Goal: Task Accomplishment & Management: Manage account settings

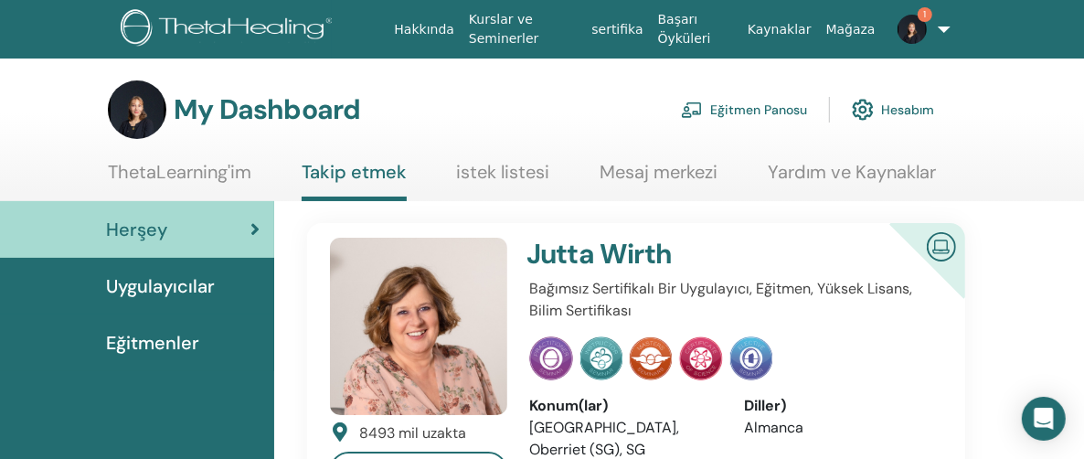
click at [749, 113] on link "Eğitmen Panosu" at bounding box center [744, 110] width 126 height 40
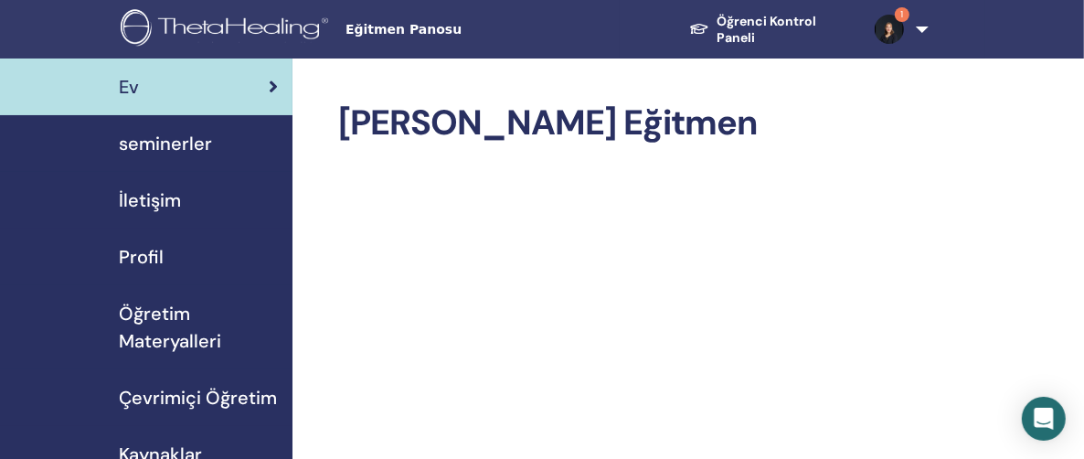
click at [148, 144] on span "seminerler" at bounding box center [165, 143] width 93 height 27
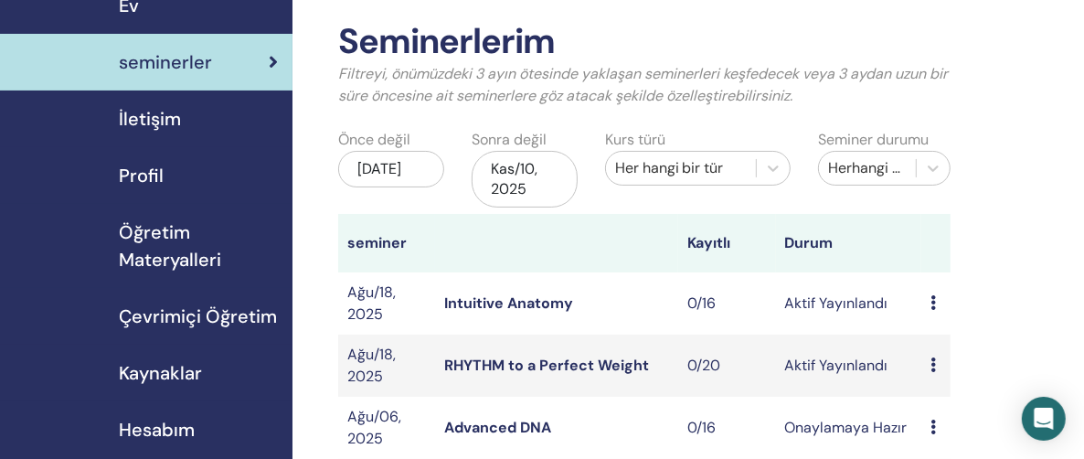
scroll to position [274, 0]
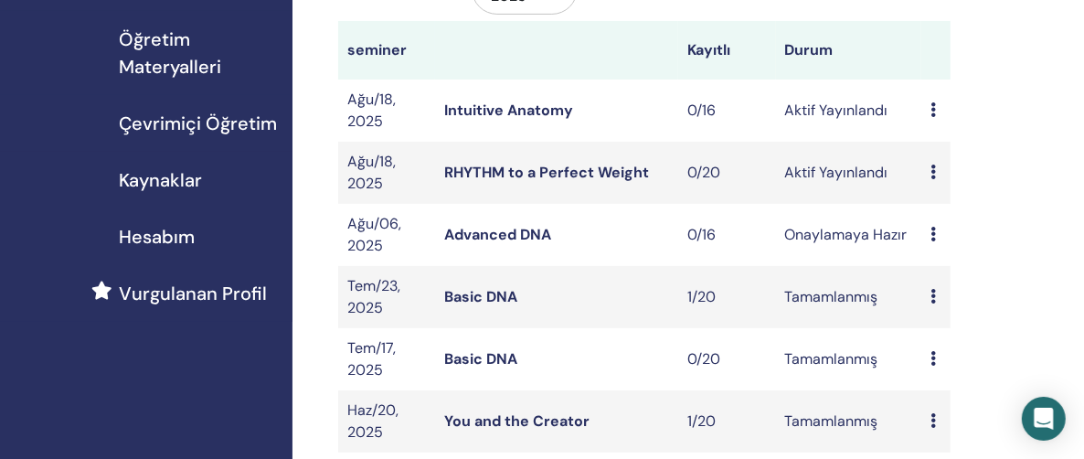
click at [931, 169] on icon at bounding box center [933, 172] width 5 height 15
click at [944, 211] on link "Düzenlemek" at bounding box center [953, 211] width 81 height 19
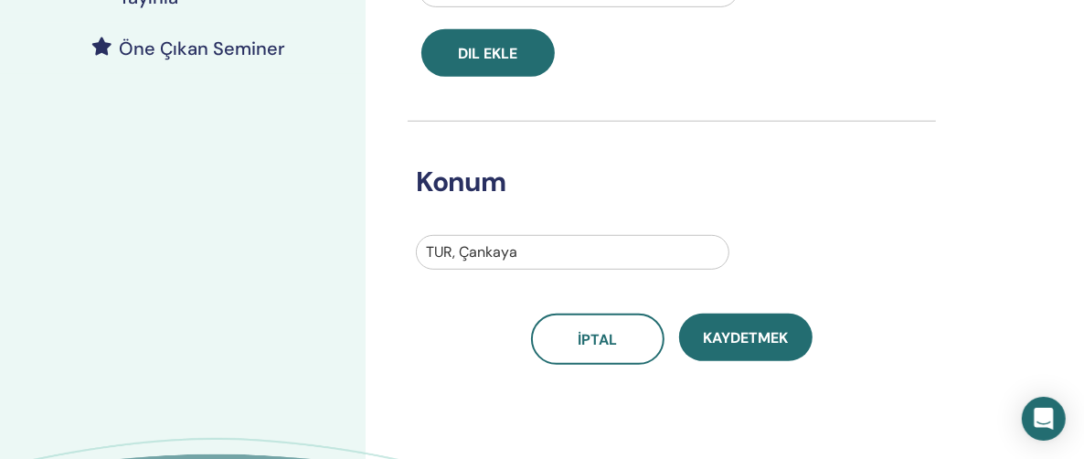
scroll to position [549, 0]
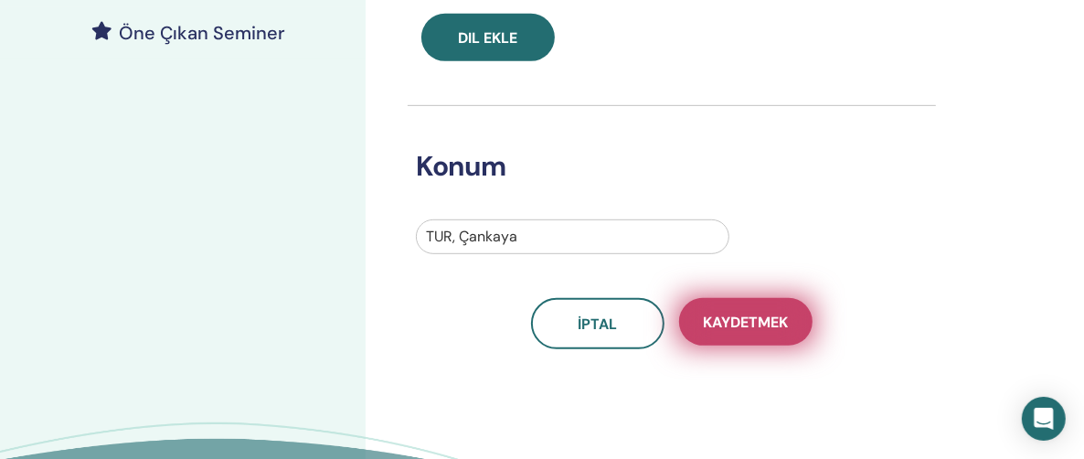
click at [765, 325] on span "Kaydetmek" at bounding box center [746, 322] width 85 height 19
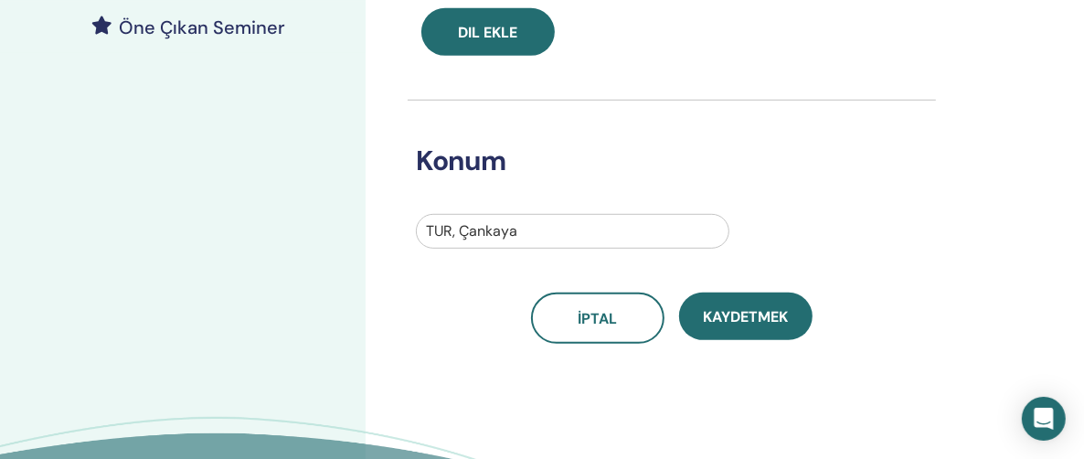
scroll to position [556, 0]
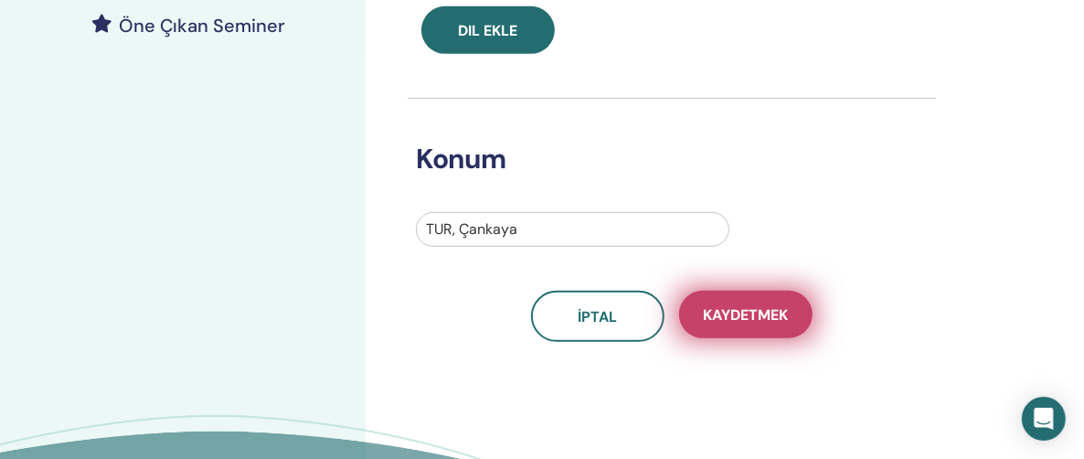
click at [740, 315] on span "Kaydetmek" at bounding box center [746, 314] width 85 height 19
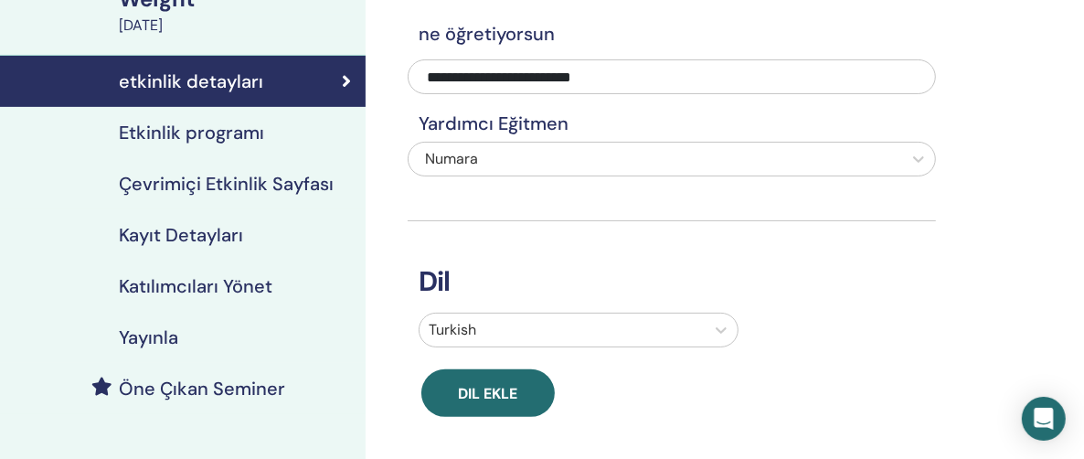
scroll to position [190, 0]
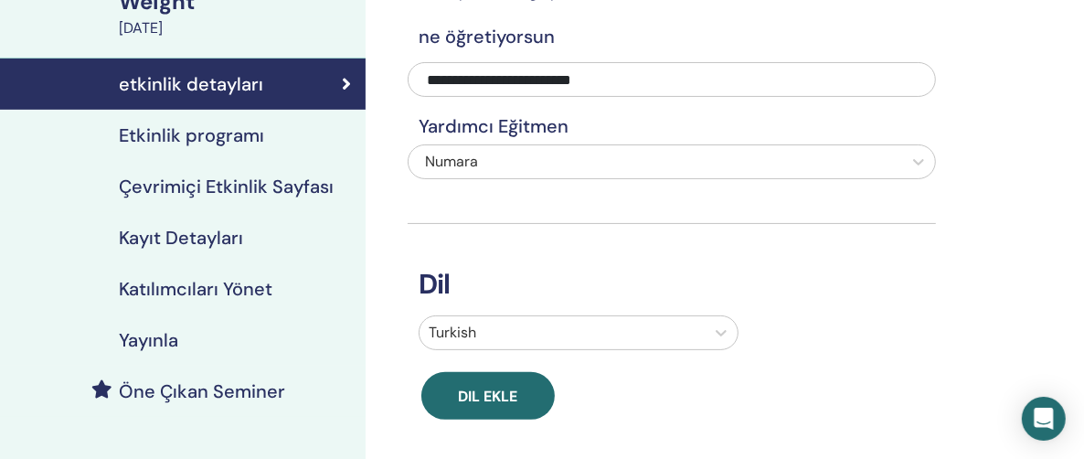
click at [202, 240] on h4 "Kayıt Detayları" at bounding box center [181, 238] width 124 height 22
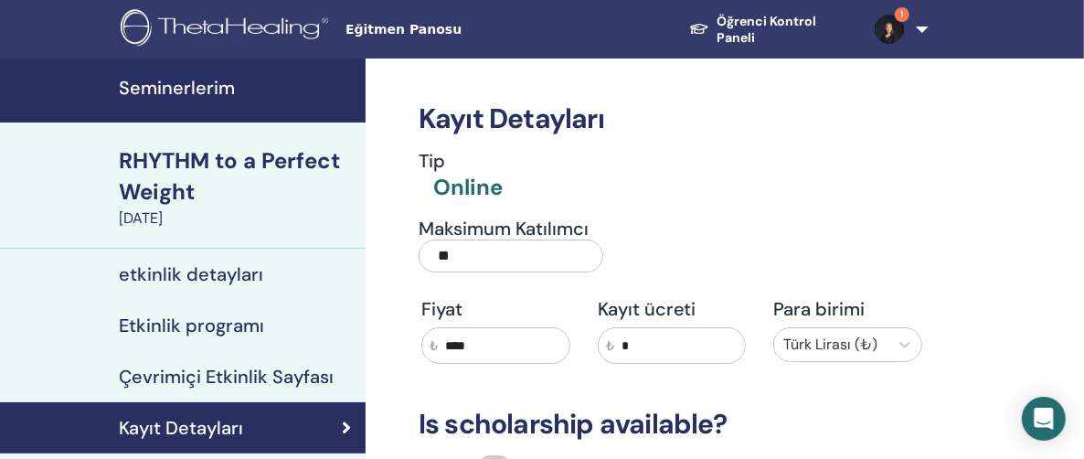
click at [187, 91] on h4 "Seminerlerim" at bounding box center [237, 88] width 236 height 22
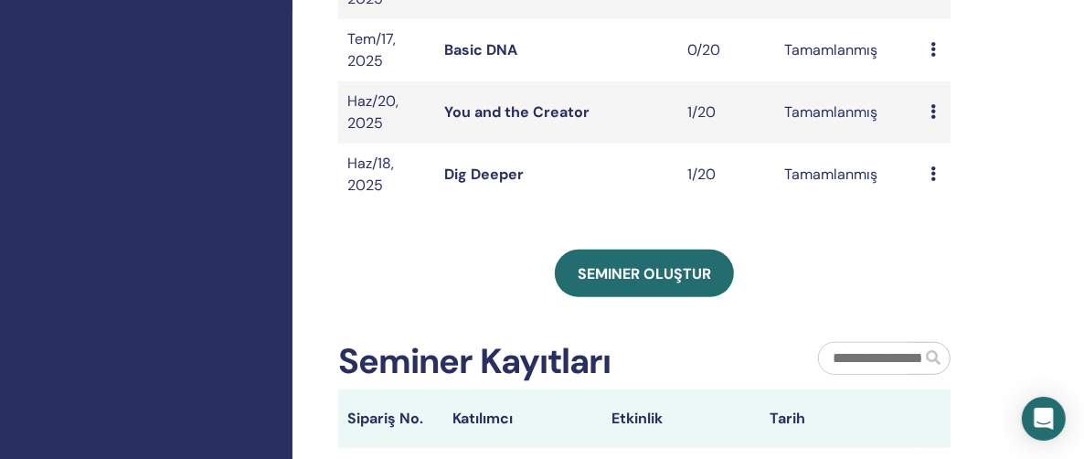
scroll to position [549, 0]
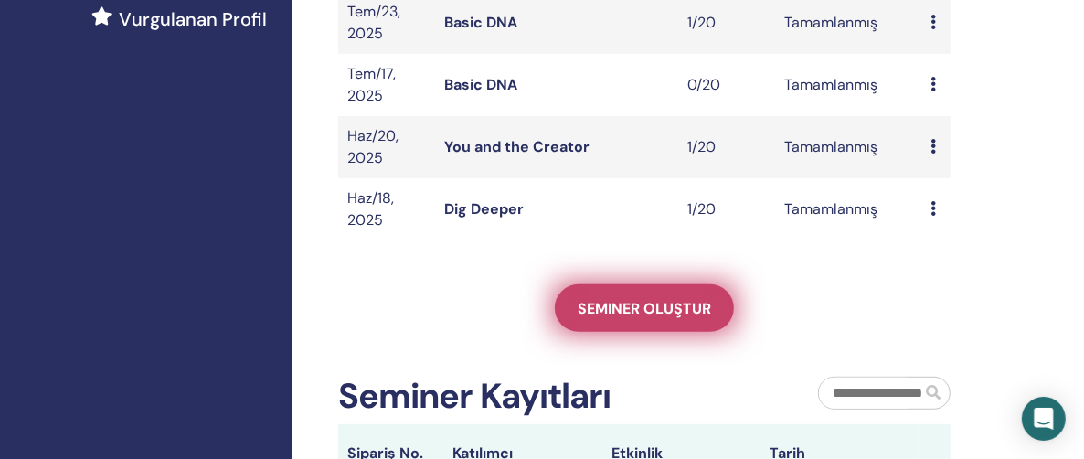
click at [645, 306] on span "Seminer oluştur" at bounding box center [644, 308] width 133 height 19
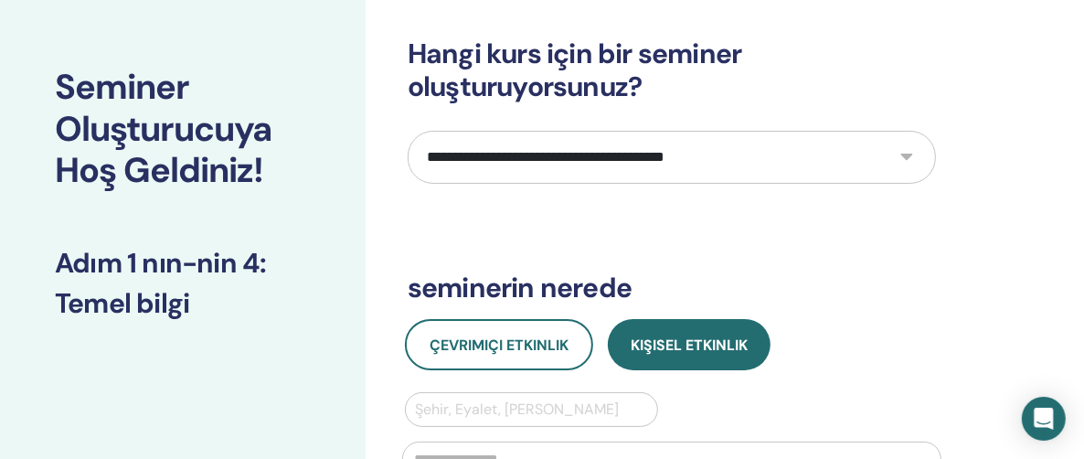
scroll to position [183, 0]
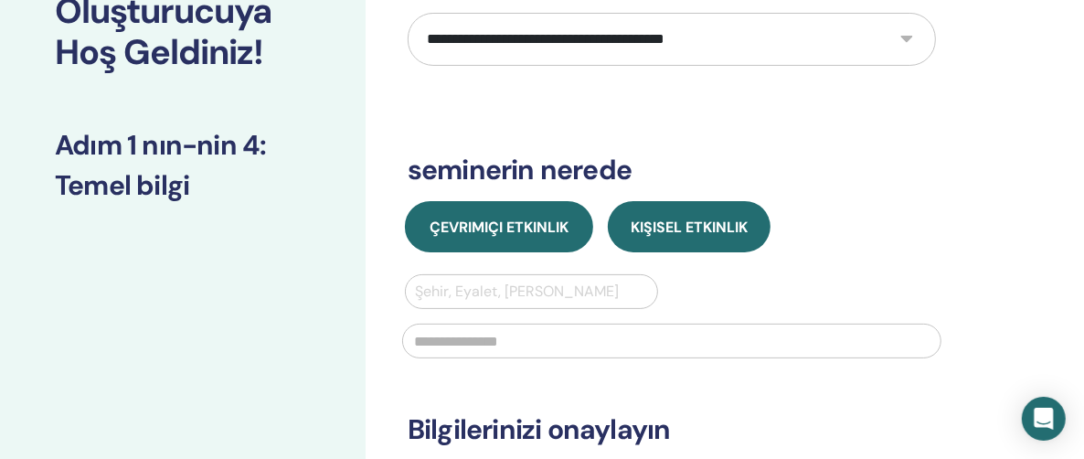
click at [487, 229] on span "Çevrimiçi Etkinlik" at bounding box center [499, 227] width 139 height 19
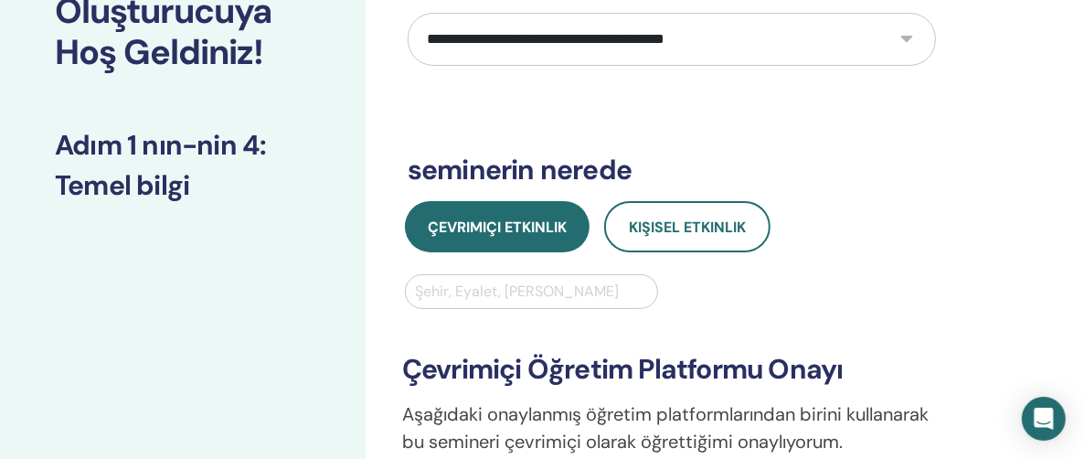
click at [911, 37] on select "**********" at bounding box center [672, 39] width 528 height 53
select select "**"
click at [408, 13] on select "**********" at bounding box center [672, 39] width 528 height 53
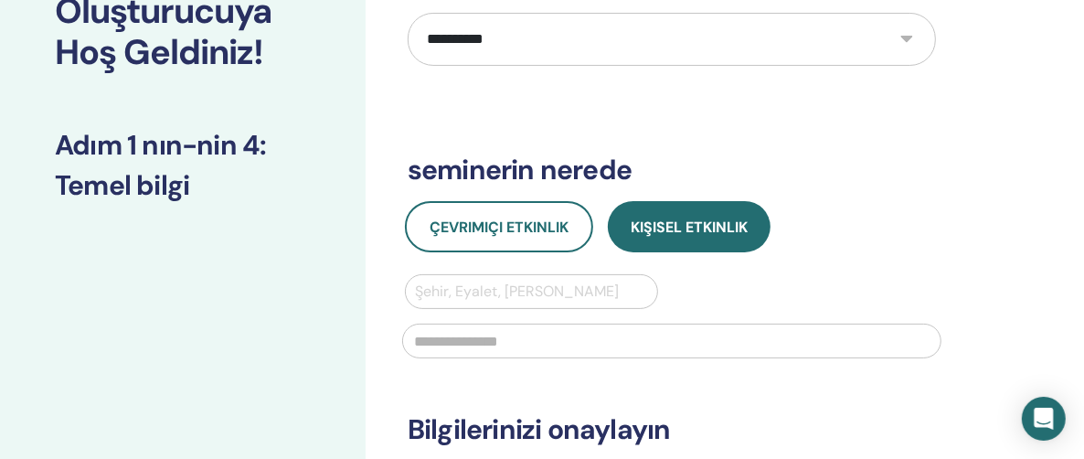
scroll to position [274, 0]
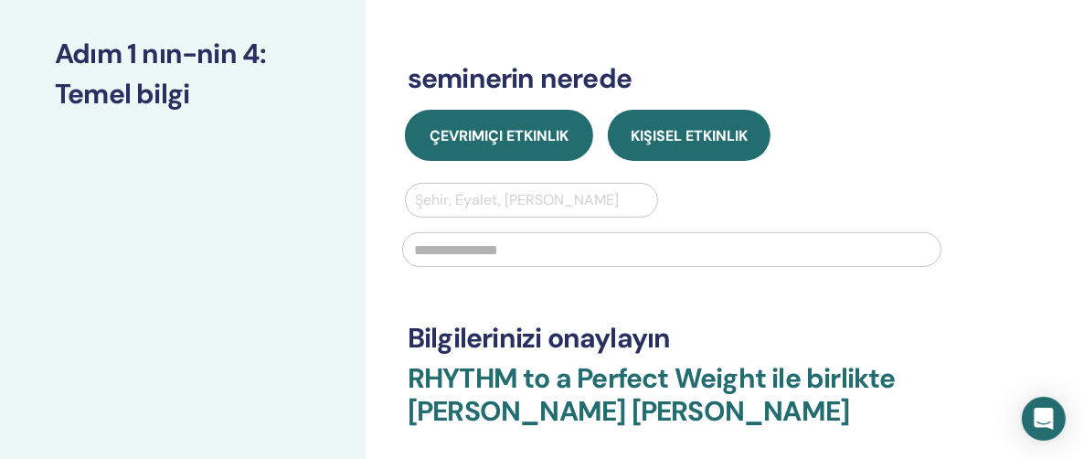
click at [491, 139] on span "Çevrimiçi Etkinlik" at bounding box center [499, 135] width 139 height 19
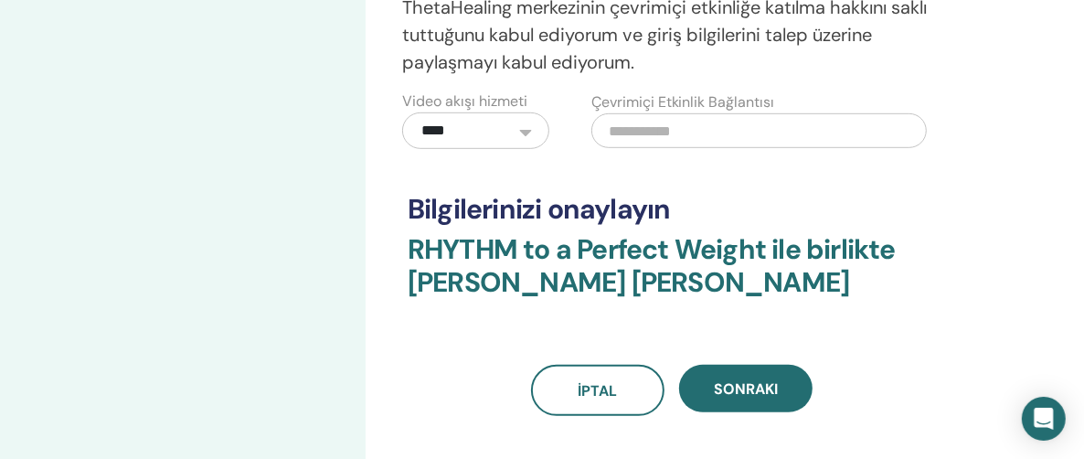
scroll to position [640, 0]
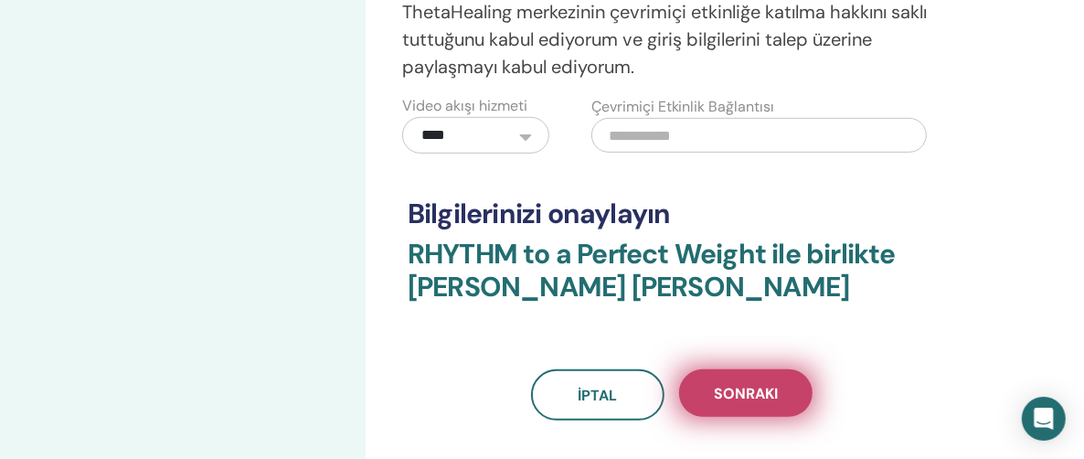
click at [748, 392] on span "Sonraki" at bounding box center [746, 393] width 64 height 19
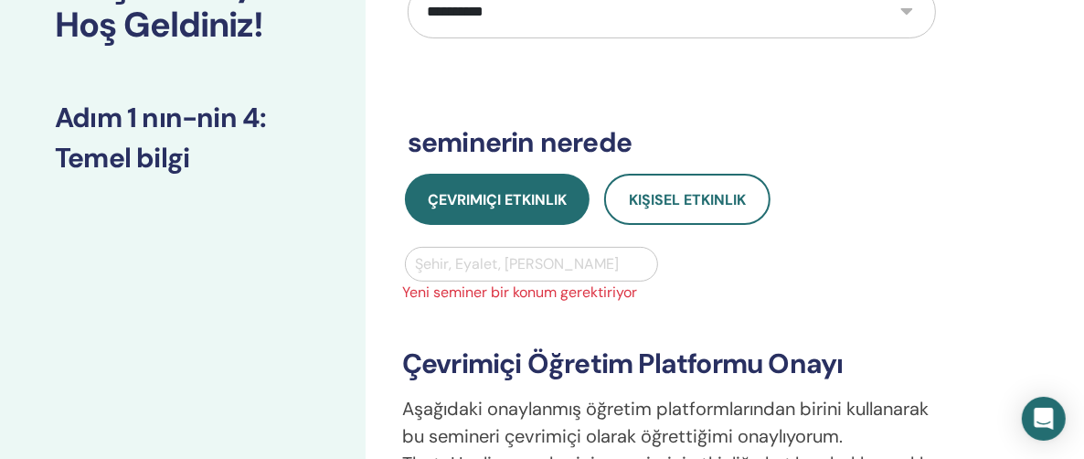
scroll to position [183, 0]
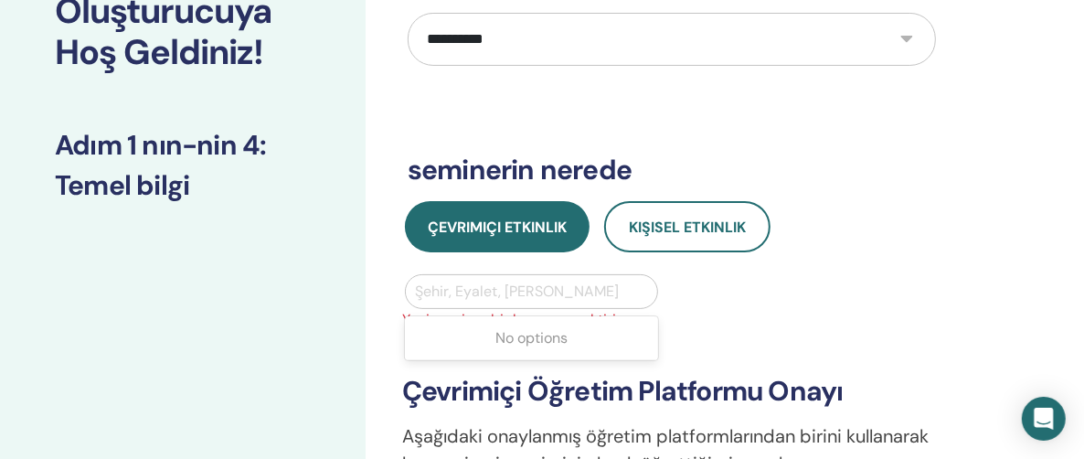
click at [425, 285] on div at bounding box center [531, 292] width 233 height 26
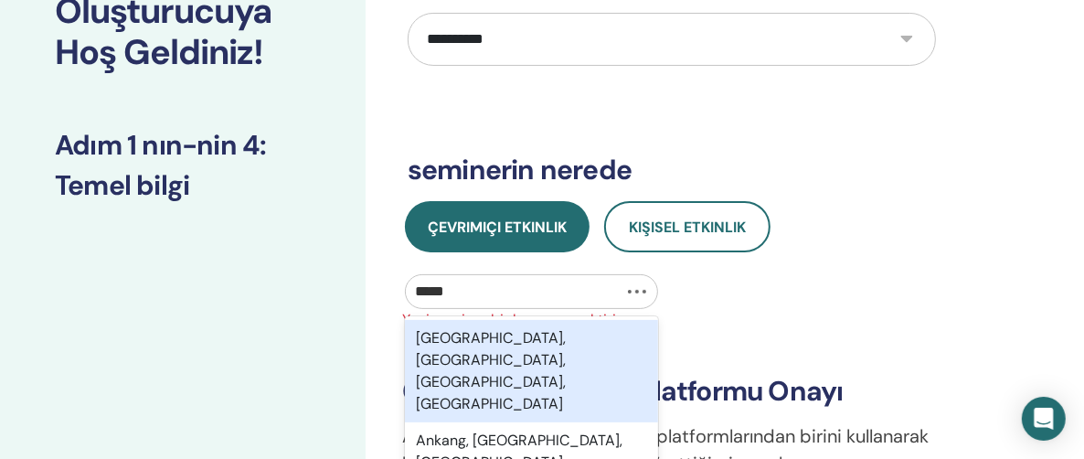
type input "******"
click at [486, 339] on div "Ankara, Çankaya, Ankara, TUR" at bounding box center [531, 371] width 253 height 102
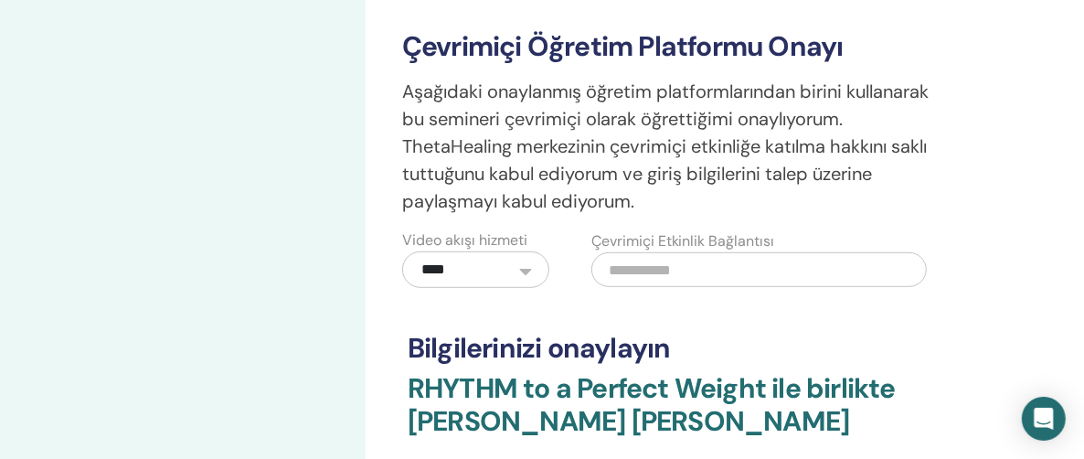
scroll to position [731, 0]
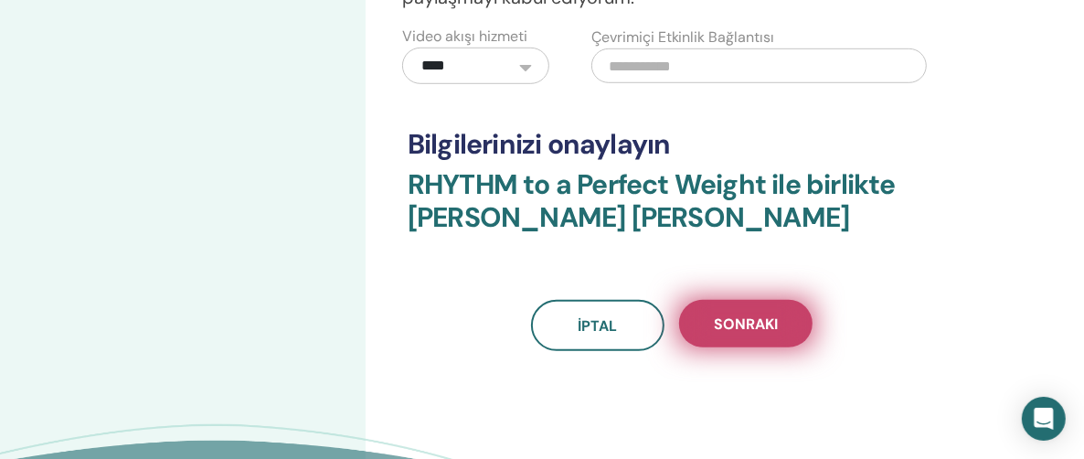
click at [748, 320] on span "Sonraki" at bounding box center [746, 323] width 64 height 19
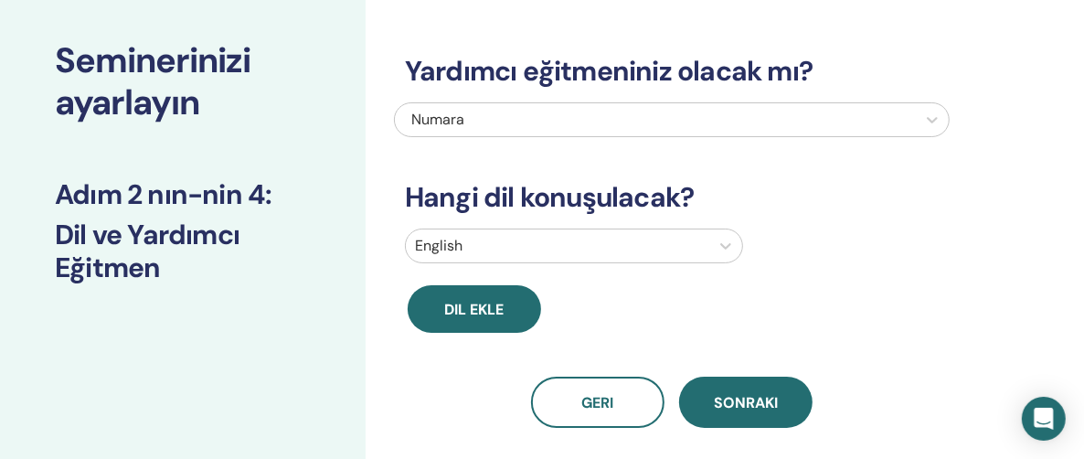
scroll to position [183, 0]
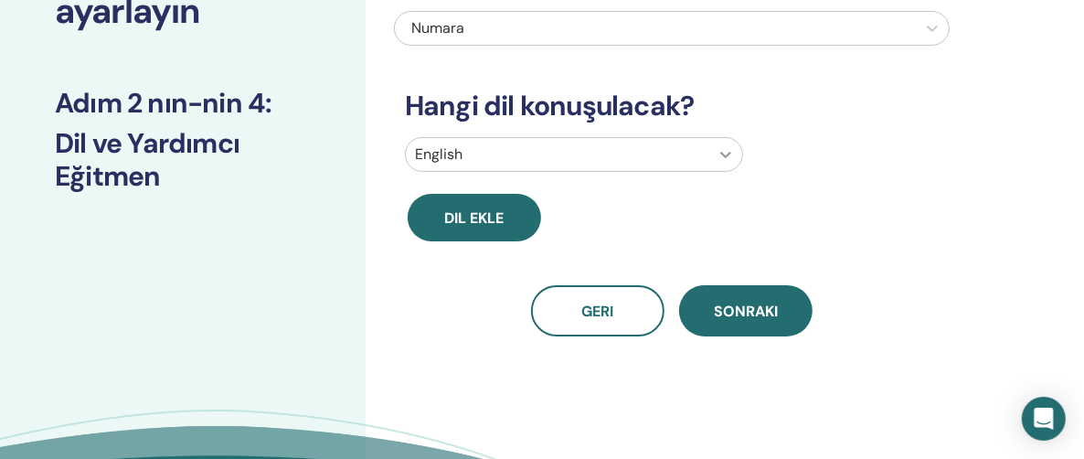
click at [719, 152] on icon at bounding box center [726, 154] width 18 height 18
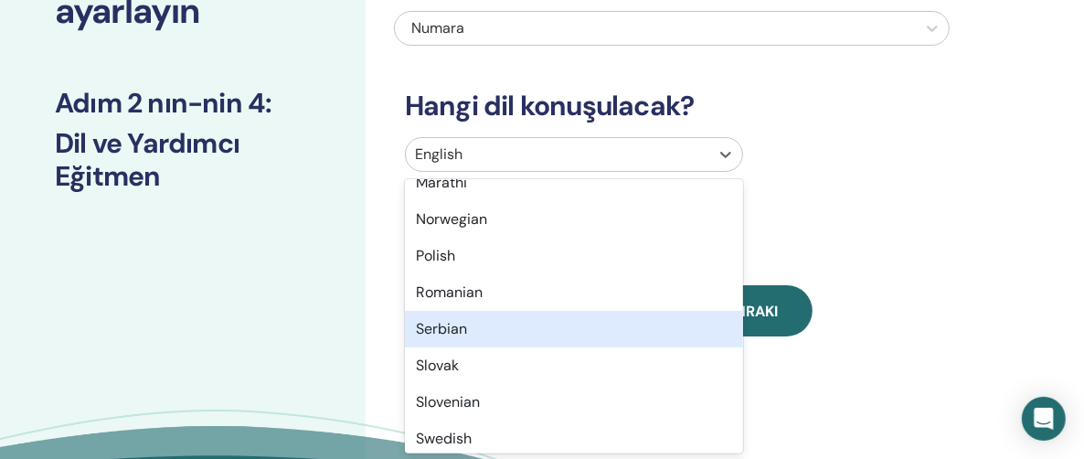
scroll to position [1451, 0]
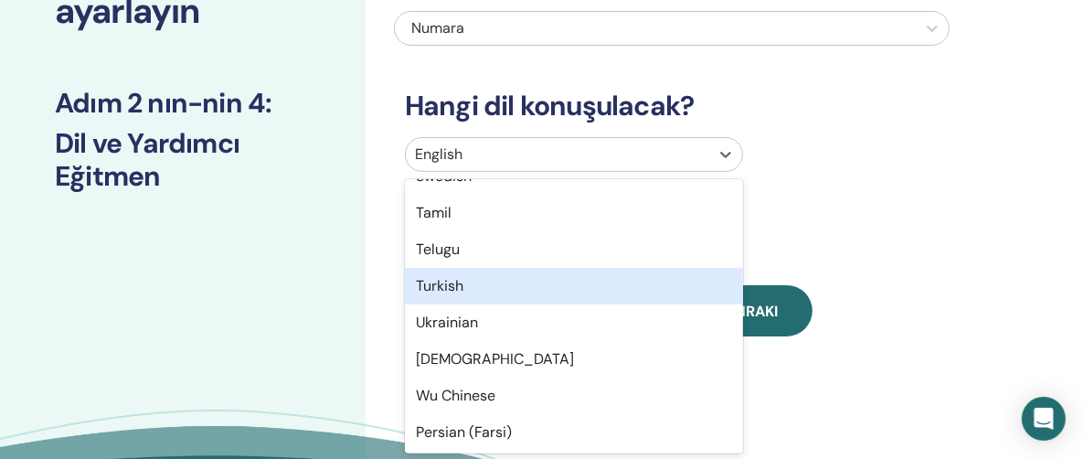
click at [466, 285] on div "Turkish" at bounding box center [574, 286] width 338 height 37
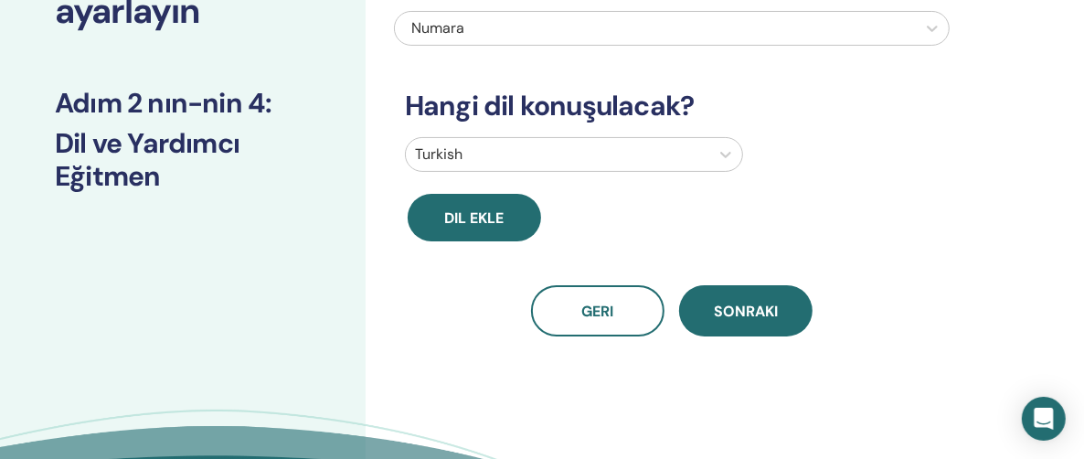
click at [760, 311] on span "Sonraki" at bounding box center [746, 311] width 64 height 19
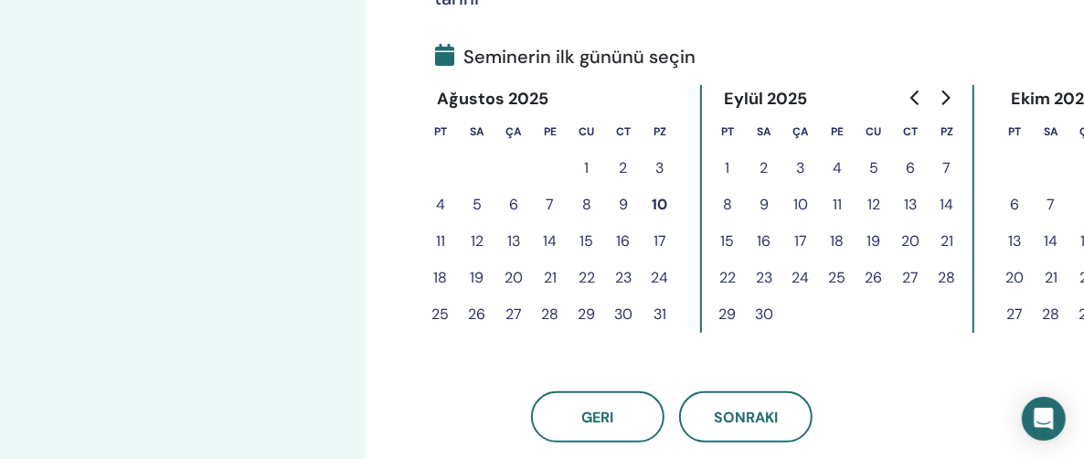
scroll to position [457, 0]
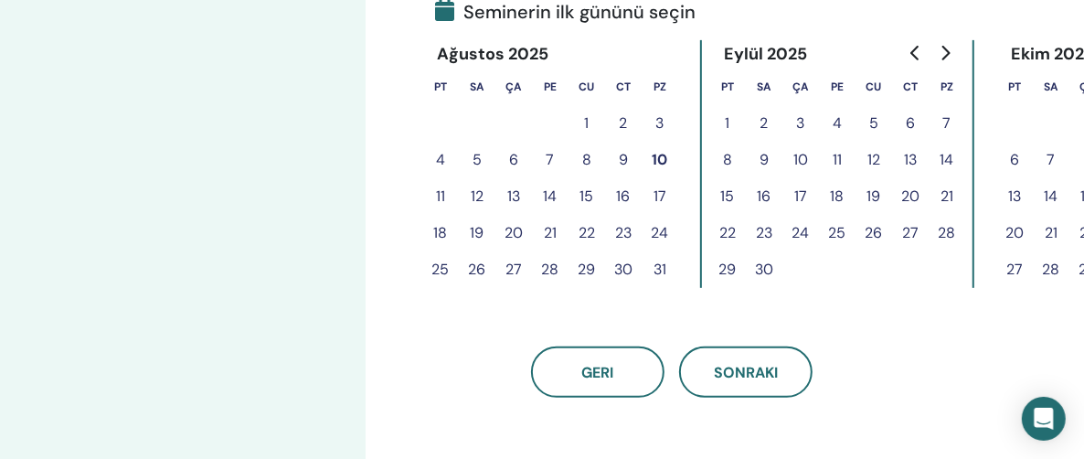
click at [440, 197] on button "11" at bounding box center [440, 196] width 37 height 37
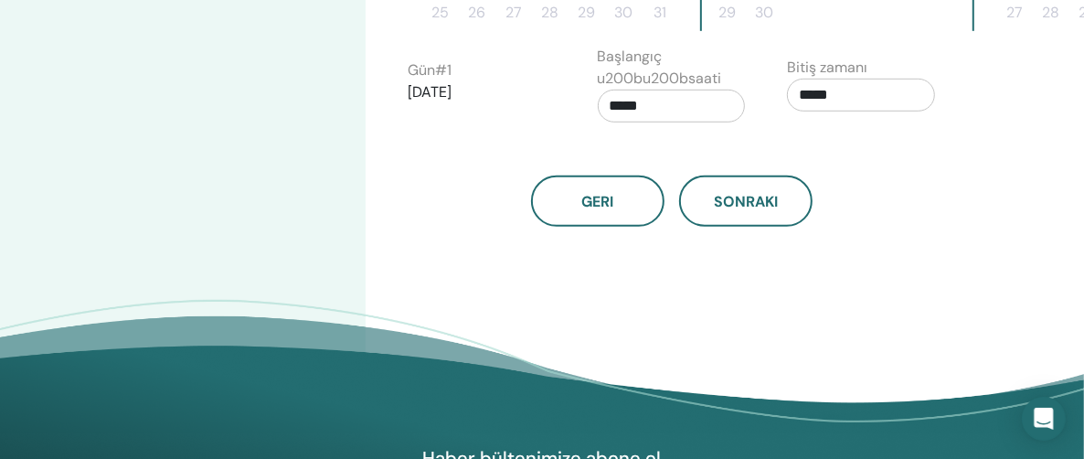
scroll to position [731, 0]
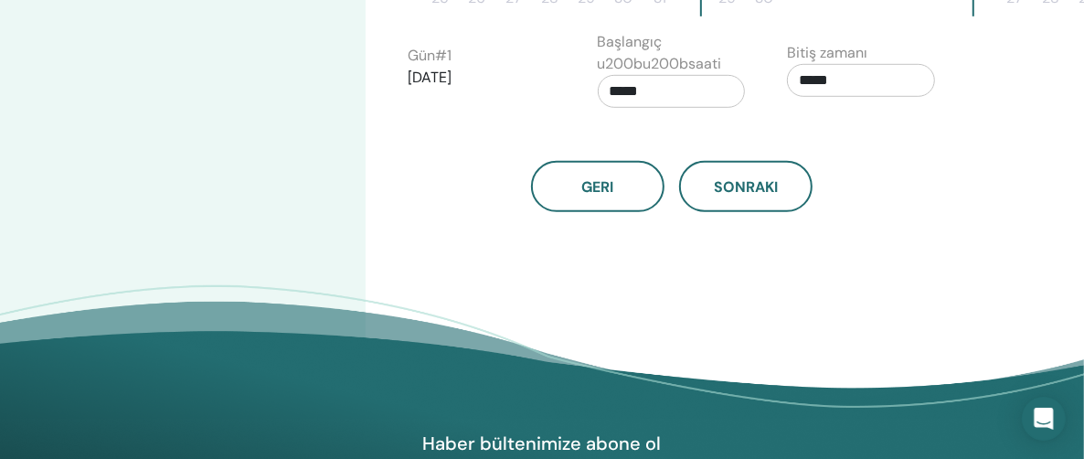
click at [627, 89] on input "*****" at bounding box center [672, 91] width 148 height 33
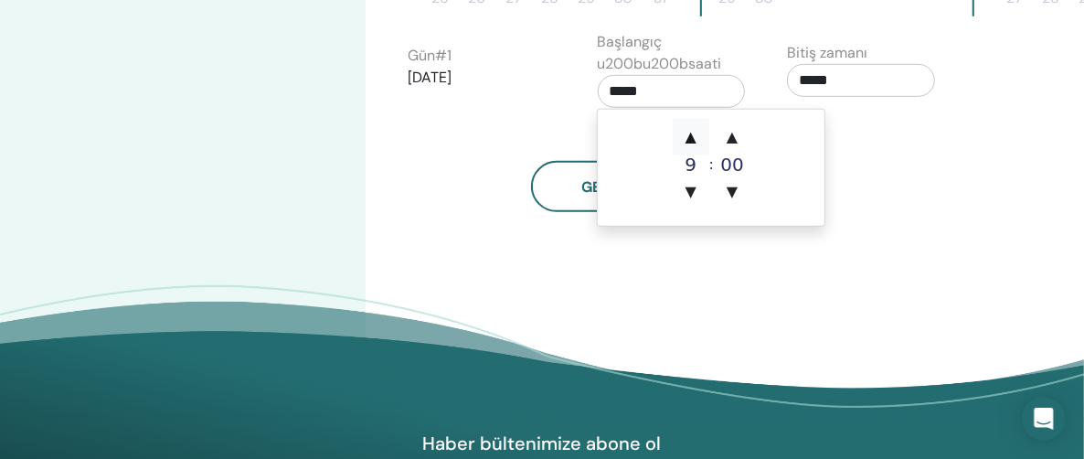
click at [690, 133] on span "▲" at bounding box center [691, 137] width 37 height 37
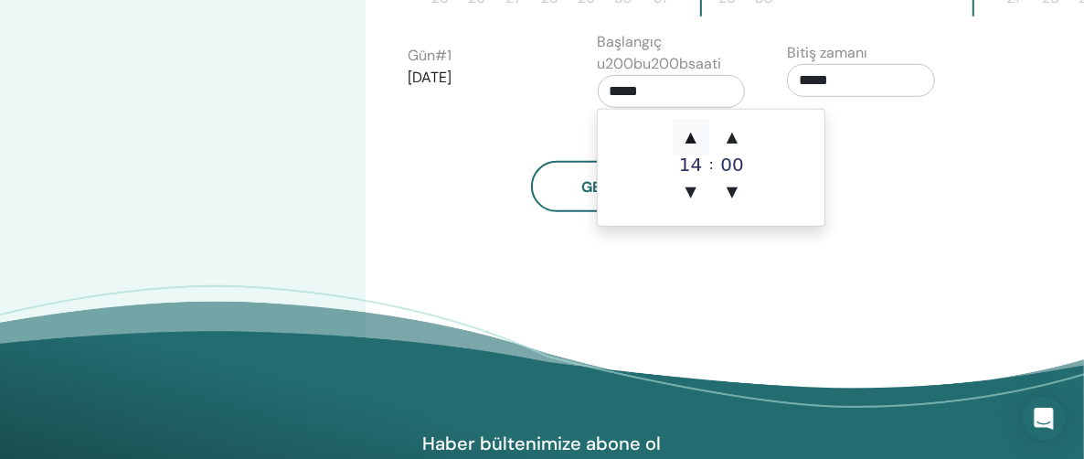
type input "*****"
click at [690, 133] on span "▲" at bounding box center [691, 137] width 37 height 37
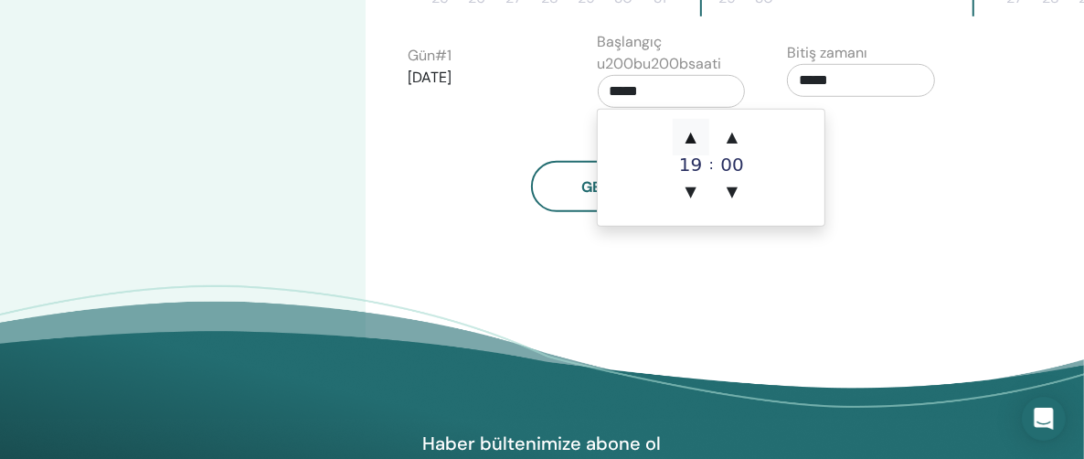
click at [690, 133] on span "▲" at bounding box center [691, 137] width 37 height 37
click at [810, 80] on input "*****" at bounding box center [861, 80] width 148 height 33
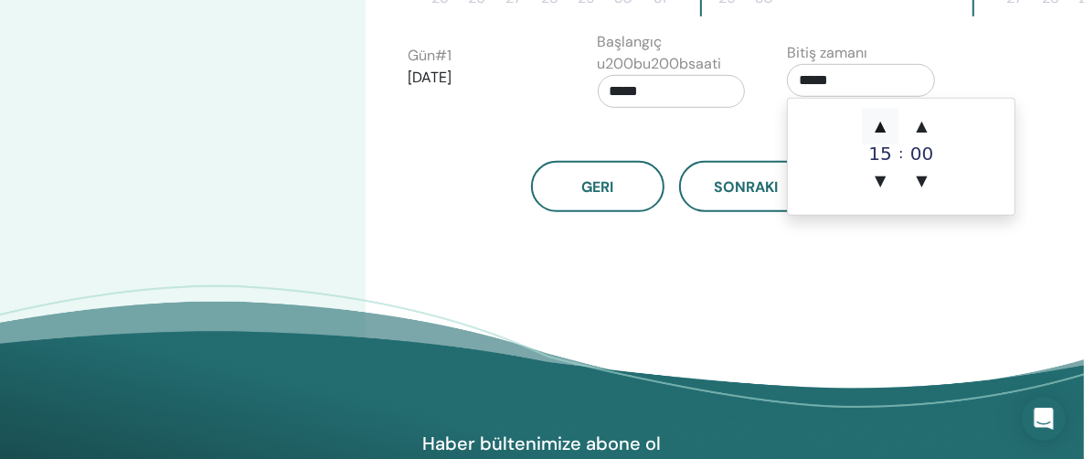
click at [879, 125] on span "▲" at bounding box center [880, 126] width 37 height 37
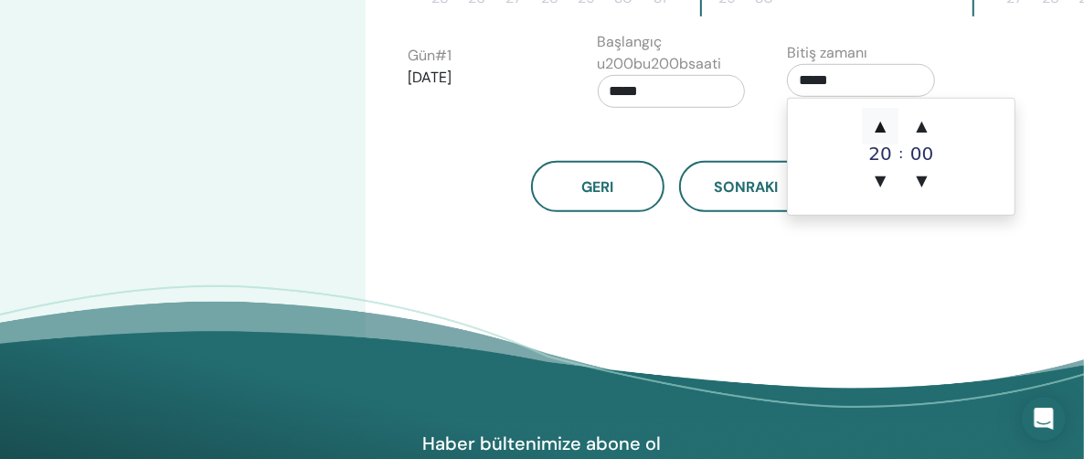
click at [879, 125] on span "▲" at bounding box center [880, 126] width 37 height 37
click at [821, 80] on input "*****" at bounding box center [861, 80] width 148 height 33
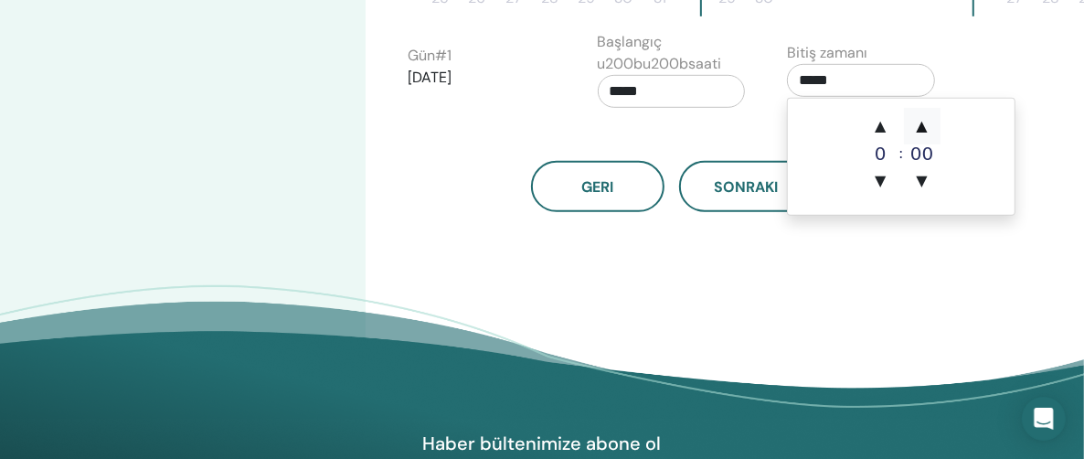
click at [921, 128] on span "▲" at bounding box center [922, 126] width 37 height 37
click at [838, 76] on input "*****" at bounding box center [861, 80] width 148 height 33
click at [921, 125] on span "▲" at bounding box center [922, 126] width 37 height 37
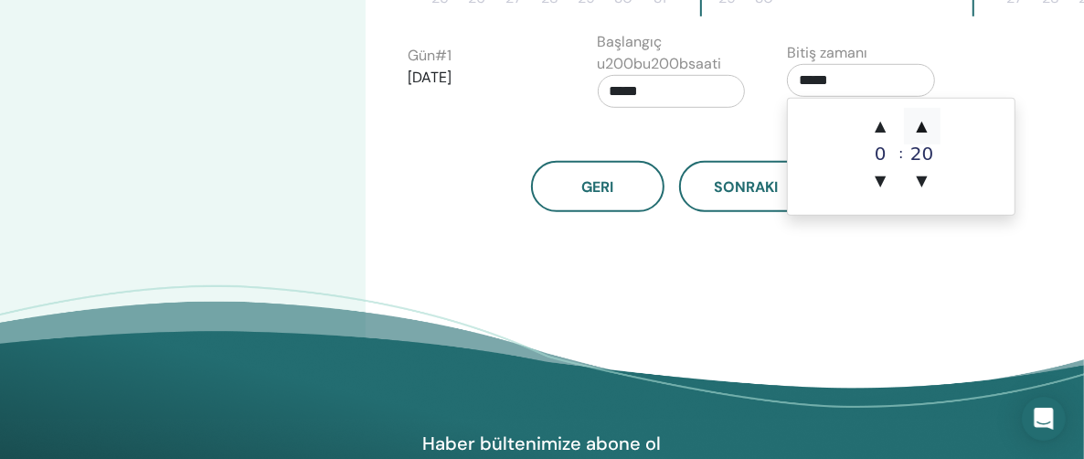
click at [921, 125] on span "▲" at bounding box center [922, 126] width 37 height 37
click at [814, 80] on input "*****" at bounding box center [861, 80] width 148 height 33
click at [880, 122] on span "▲" at bounding box center [880, 126] width 37 height 37
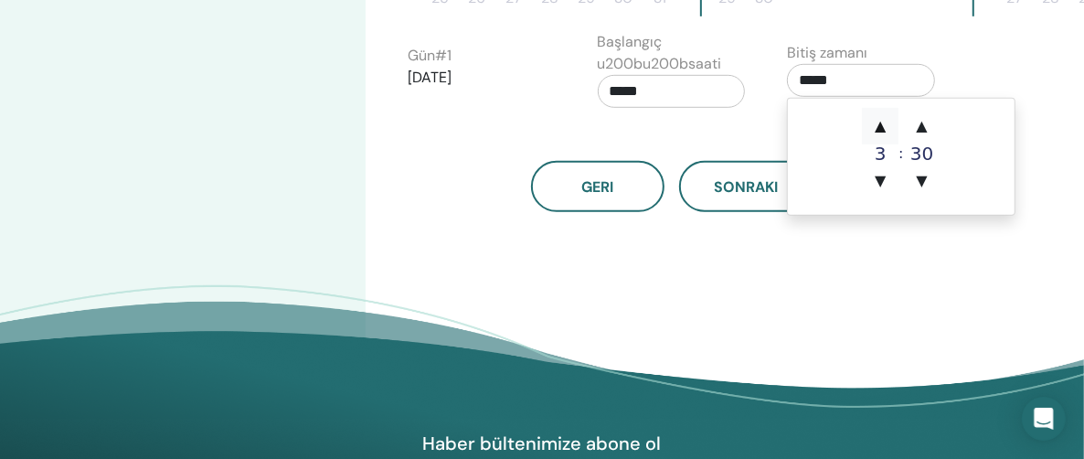
click at [880, 122] on span "▲" at bounding box center [880, 126] width 37 height 37
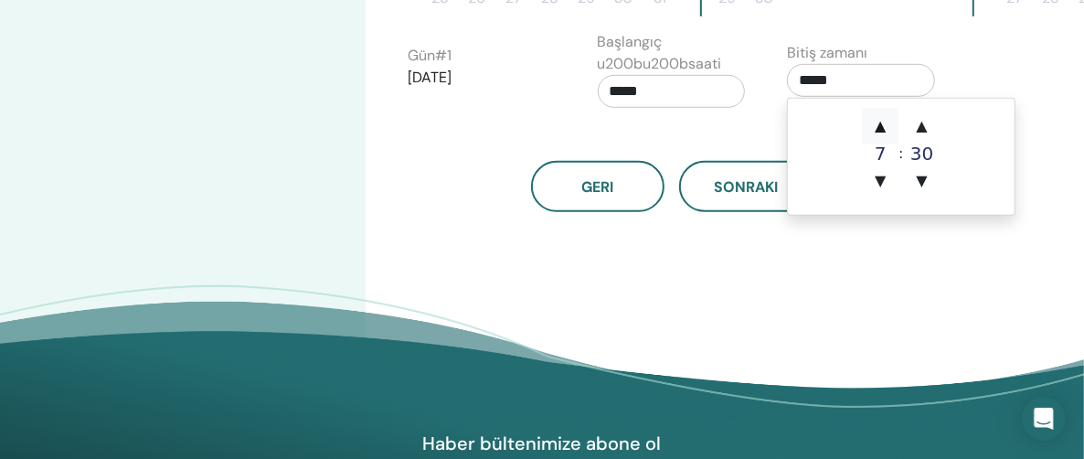
click at [880, 122] on span "▲" at bounding box center [880, 126] width 37 height 37
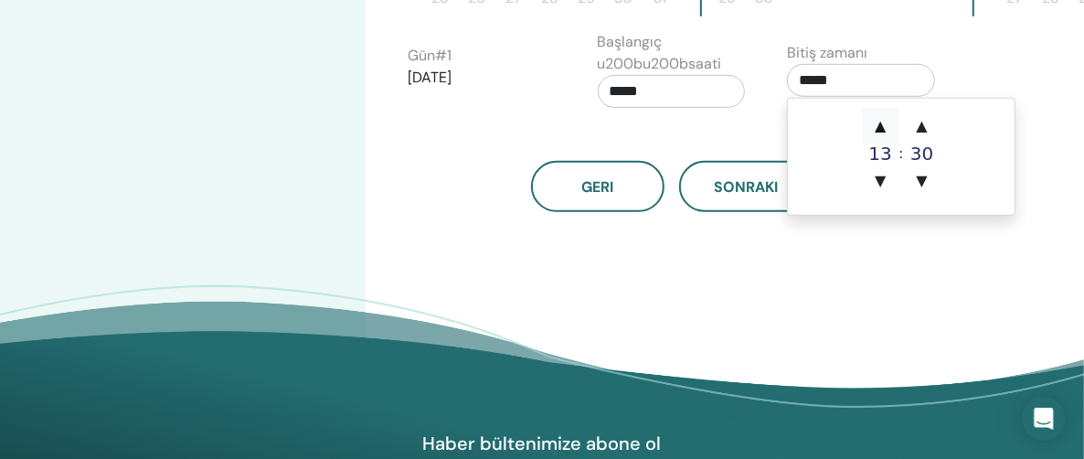
click at [880, 122] on span "▲" at bounding box center [880, 126] width 37 height 37
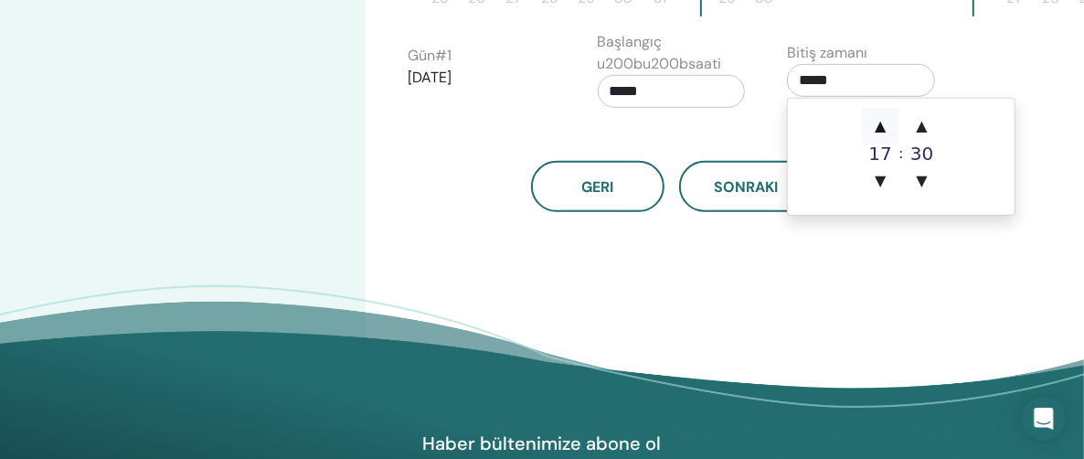
click at [880, 122] on span "▲" at bounding box center [880, 126] width 37 height 37
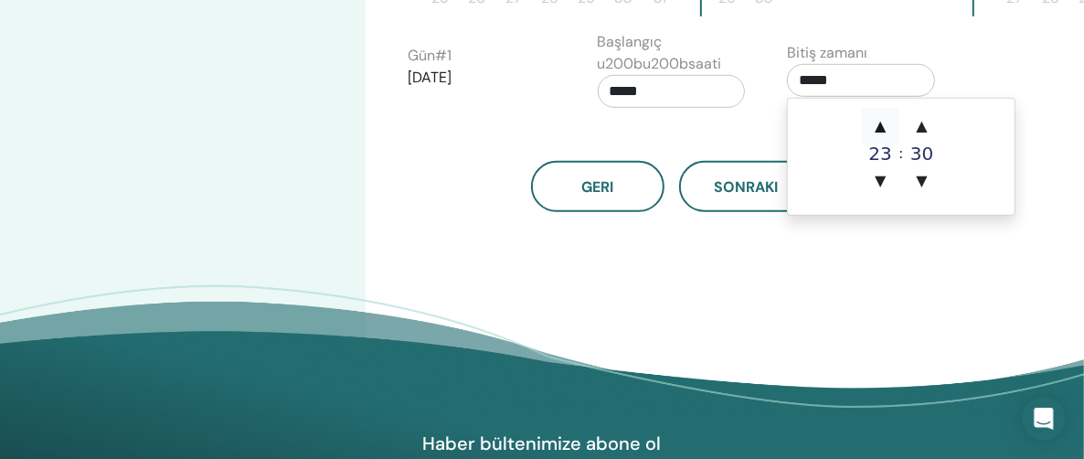
click at [880, 122] on span "▲" at bounding box center [880, 126] width 37 height 37
click at [918, 122] on span "▲" at bounding box center [922, 126] width 37 height 37
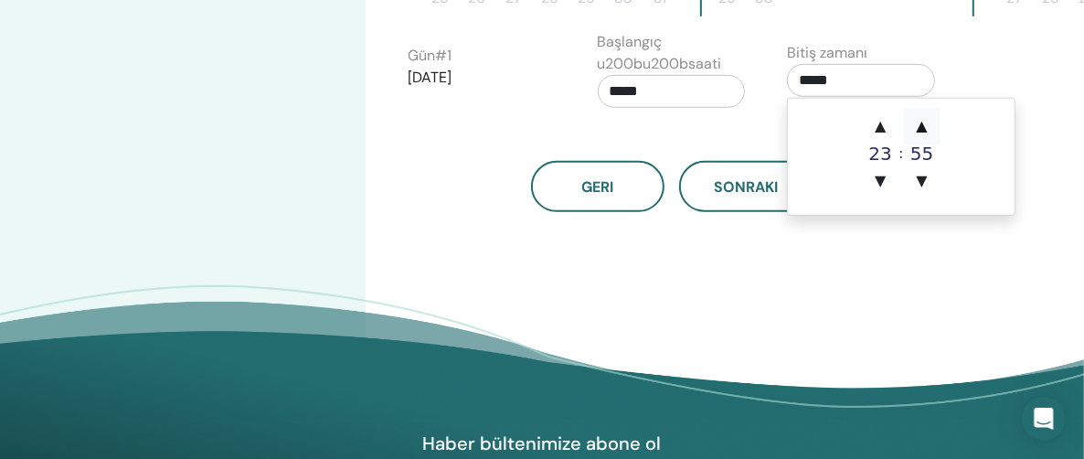
click at [918, 122] on span "▲" at bounding box center [922, 126] width 37 height 37
type input "*****"
click at [760, 127] on div "Geri Sonraki" at bounding box center [672, 164] width 556 height 95
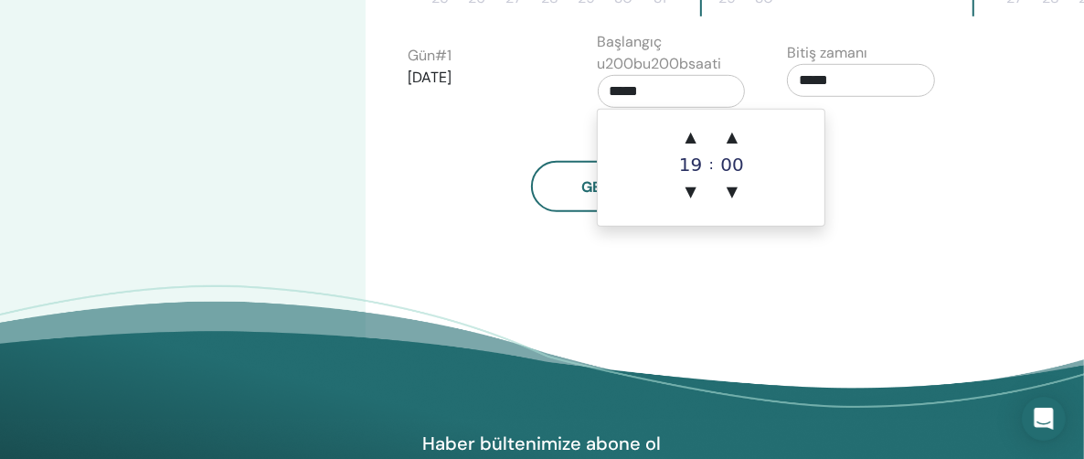
click at [622, 87] on input "*****" at bounding box center [672, 91] width 148 height 33
click at [693, 137] on span "▲" at bounding box center [691, 137] width 37 height 37
click at [691, 188] on span "▼" at bounding box center [691, 192] width 37 height 37
type input "*****"
click at [878, 150] on div "Geri Sonraki" at bounding box center [672, 164] width 556 height 95
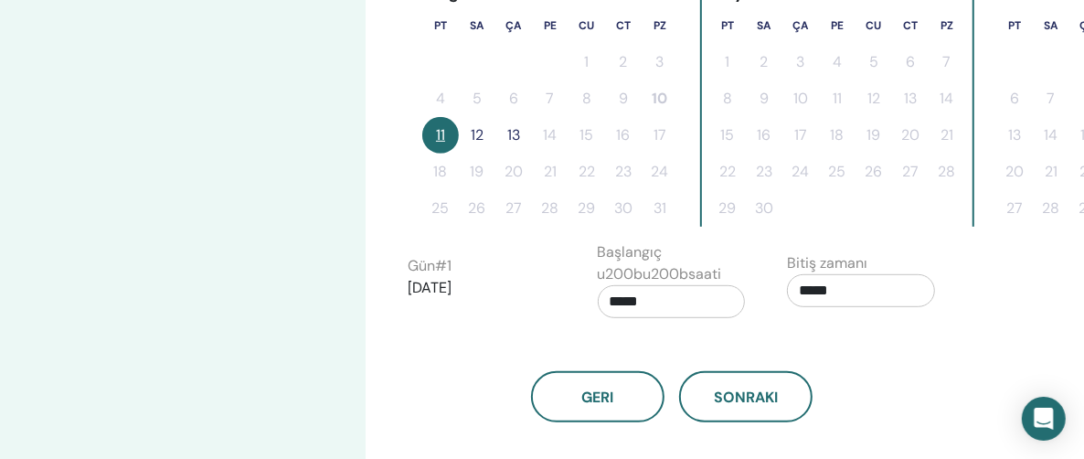
scroll to position [549, 0]
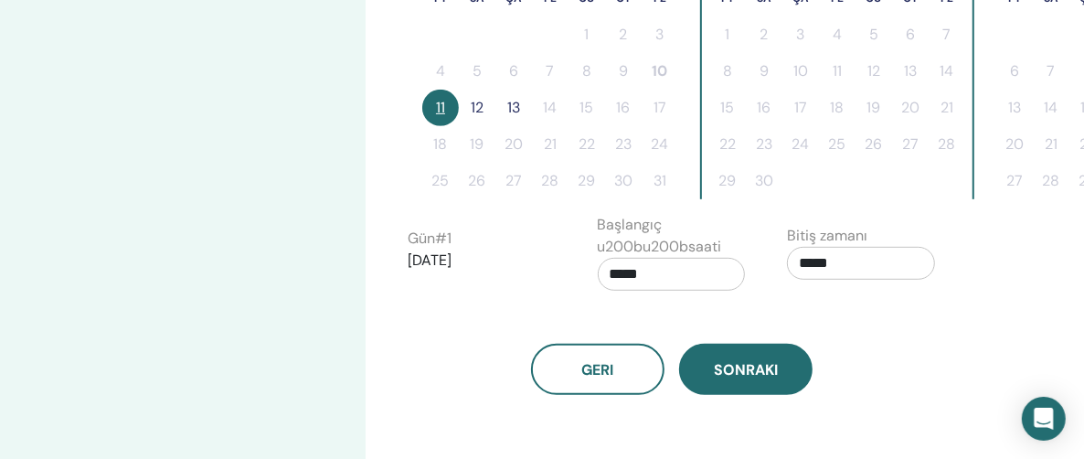
click at [762, 370] on span "Sonraki" at bounding box center [746, 369] width 64 height 19
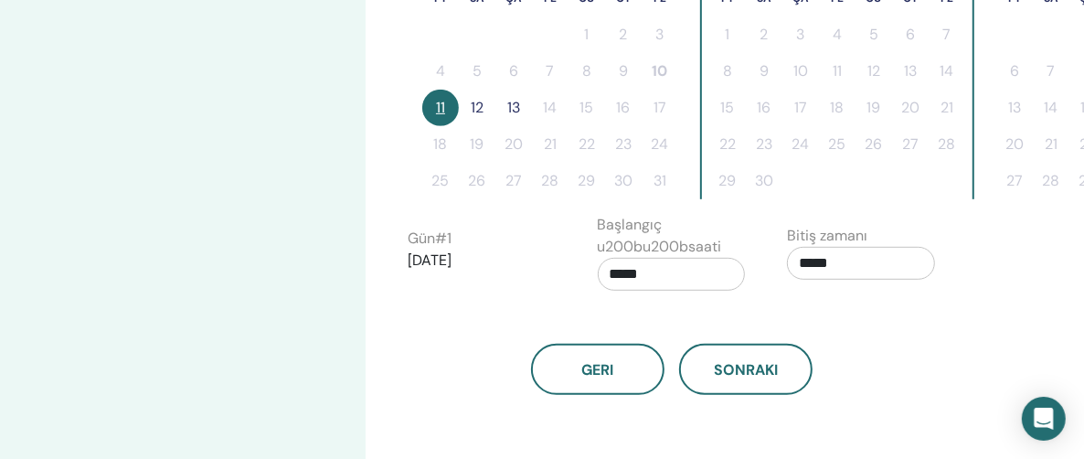
click at [437, 101] on button "11" at bounding box center [440, 108] width 37 height 37
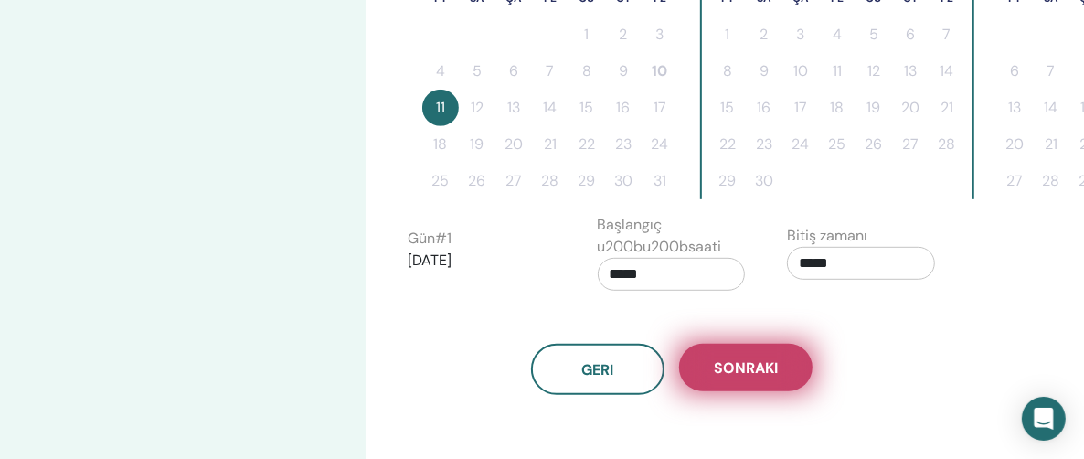
click at [745, 366] on span "Sonraki" at bounding box center [746, 367] width 64 height 19
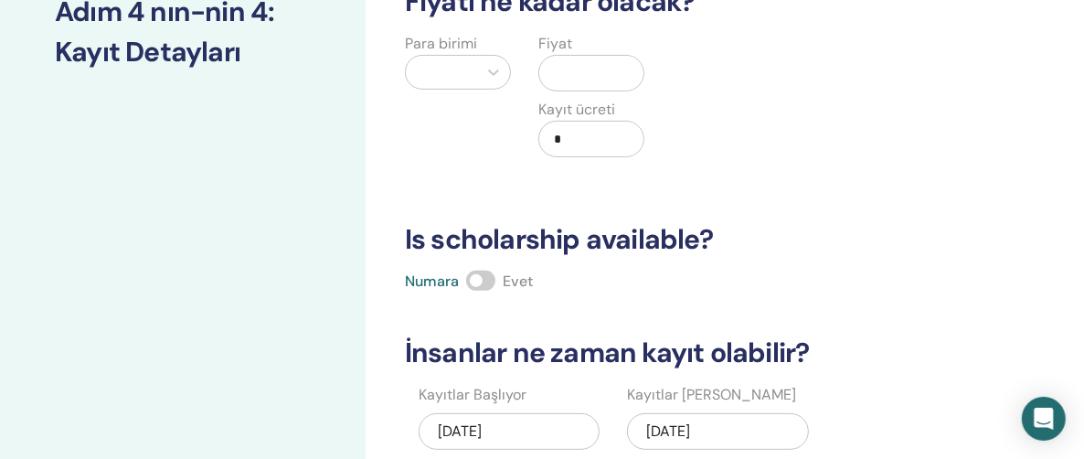
scroll to position [0, 0]
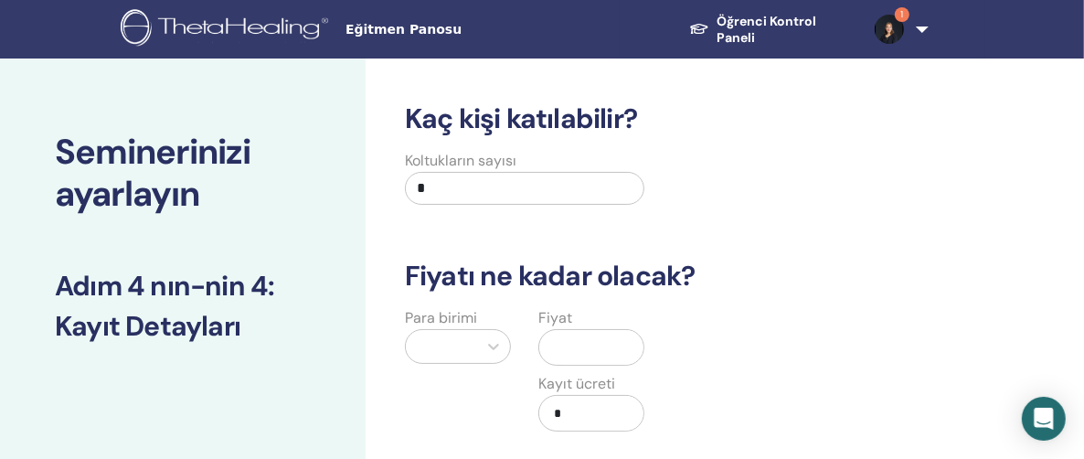
click at [423, 185] on input "*" at bounding box center [525, 188] width 240 height 33
type input "**"
click at [492, 344] on div at bounding box center [458, 346] width 106 height 35
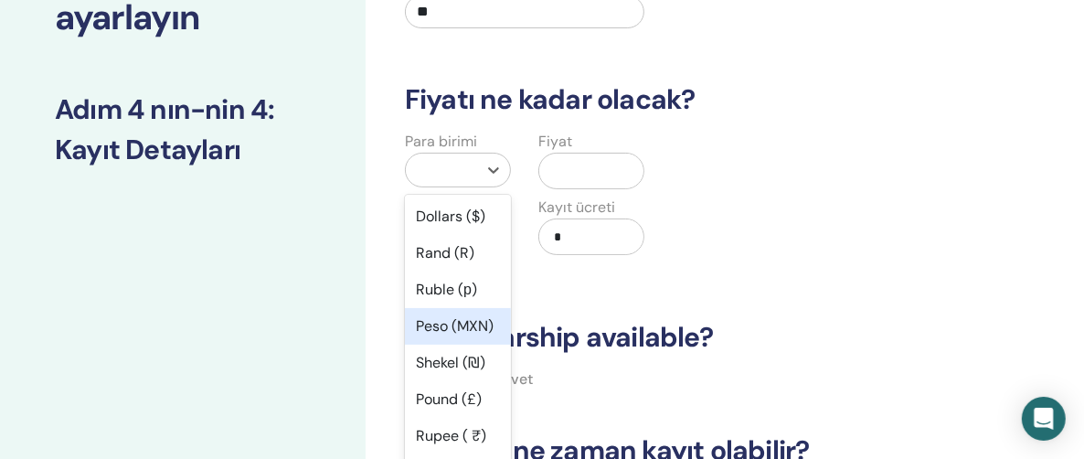
scroll to position [179, 0]
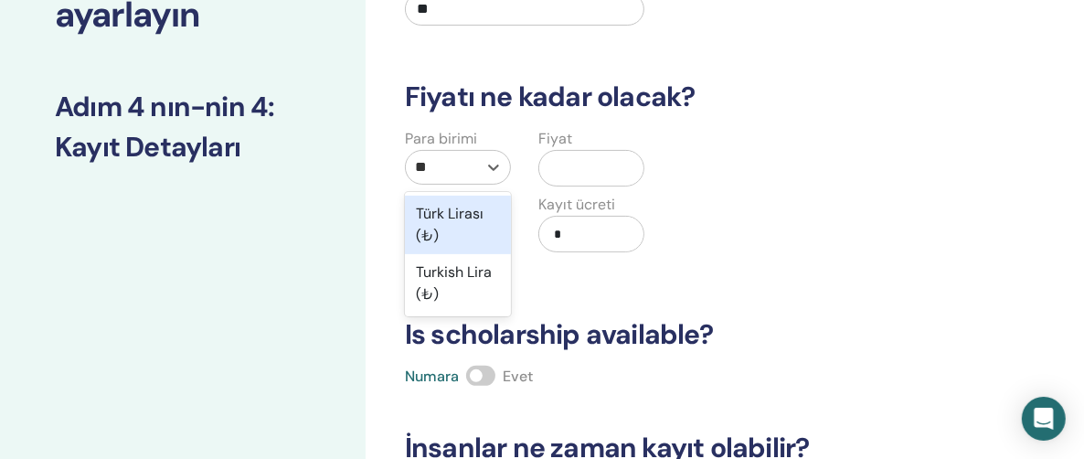
type input "***"
click at [458, 229] on div "Türk Lirası (₺)" at bounding box center [458, 225] width 106 height 59
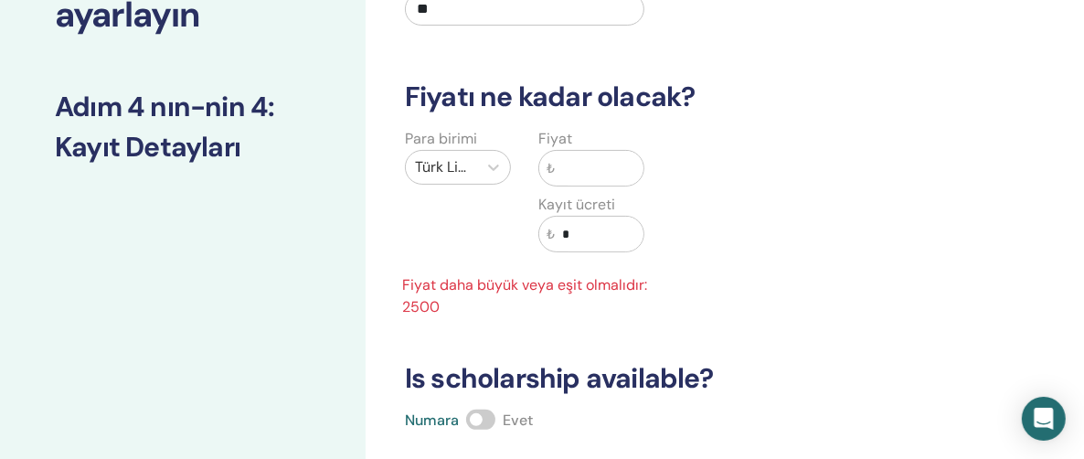
click at [560, 165] on input "text" at bounding box center [599, 168] width 89 height 35
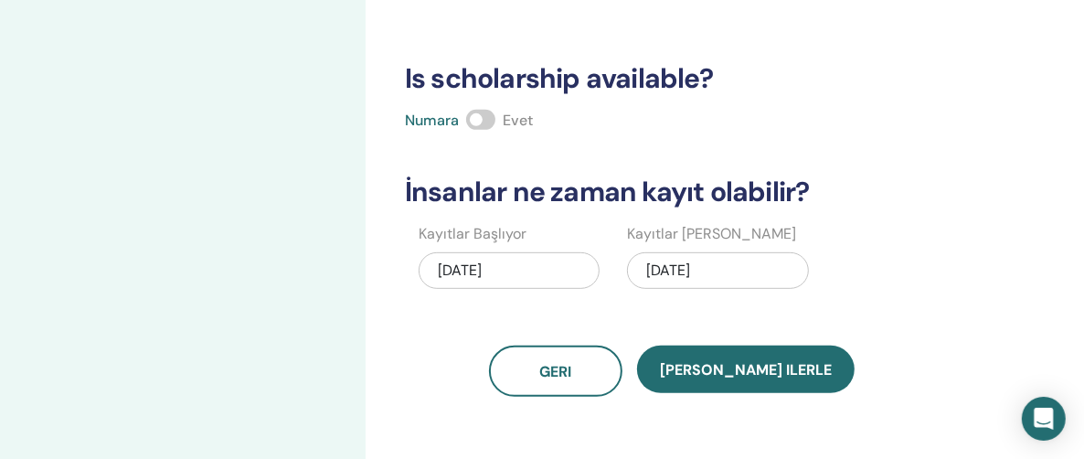
scroll to position [453, 0]
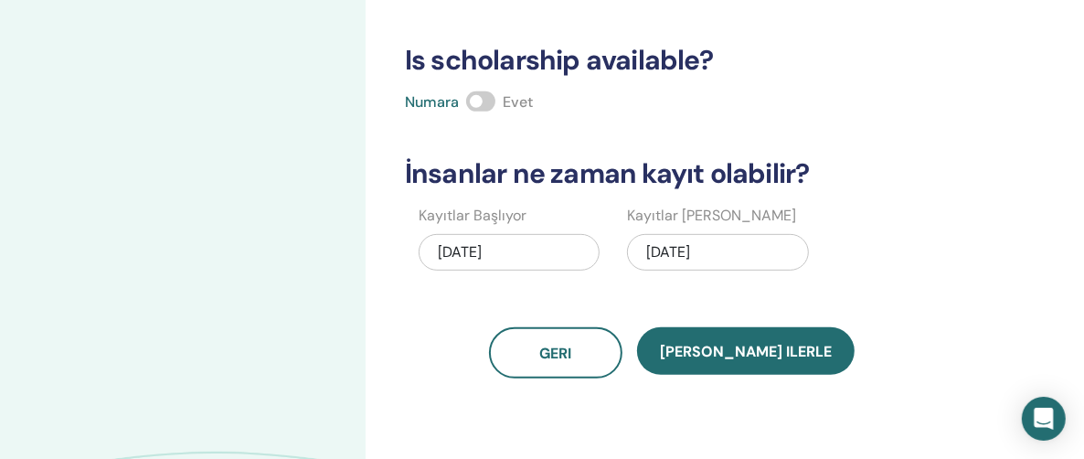
type input "****"
click at [487, 95] on span at bounding box center [480, 101] width 29 height 20
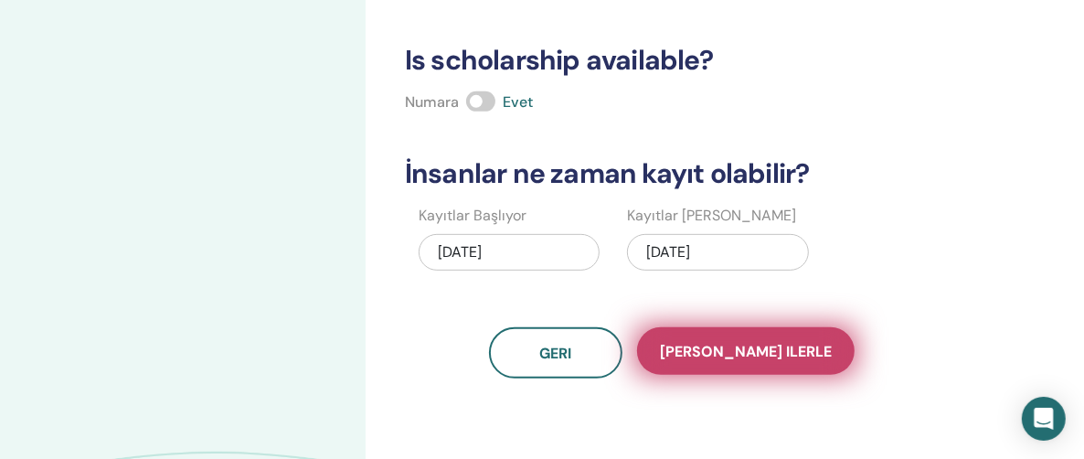
click at [754, 347] on span "Kaydet ilerle" at bounding box center [746, 351] width 172 height 19
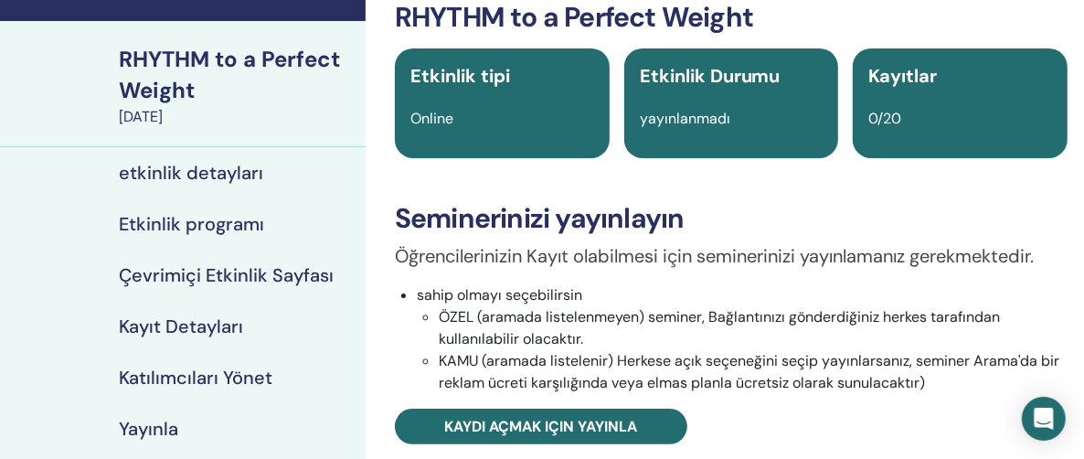
scroll to position [366, 0]
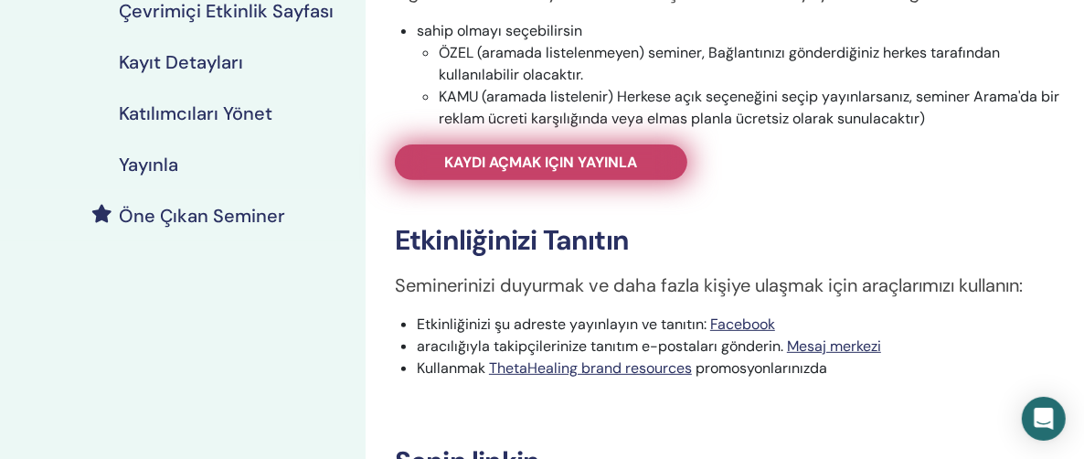
click at [524, 164] on span "Kaydı açmak için yayınla" at bounding box center [541, 162] width 193 height 19
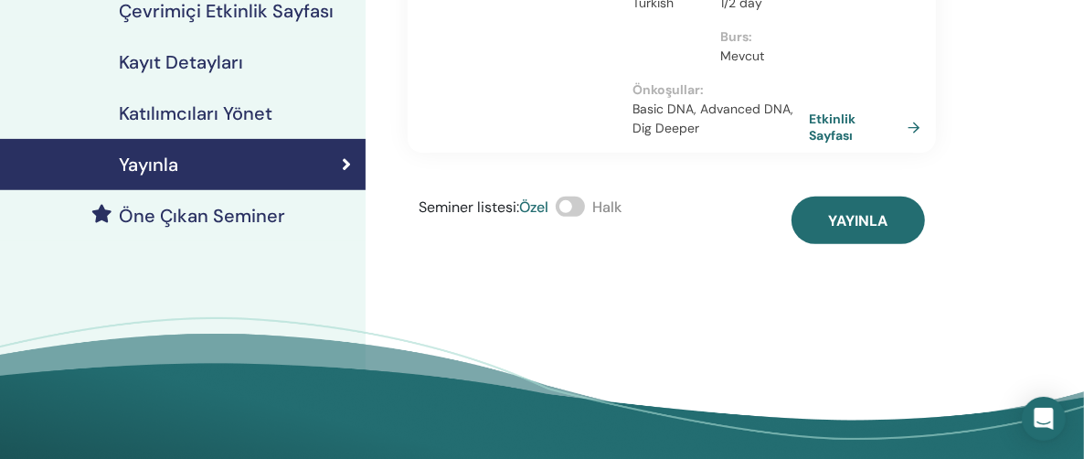
click at [583, 197] on span at bounding box center [570, 207] width 29 height 20
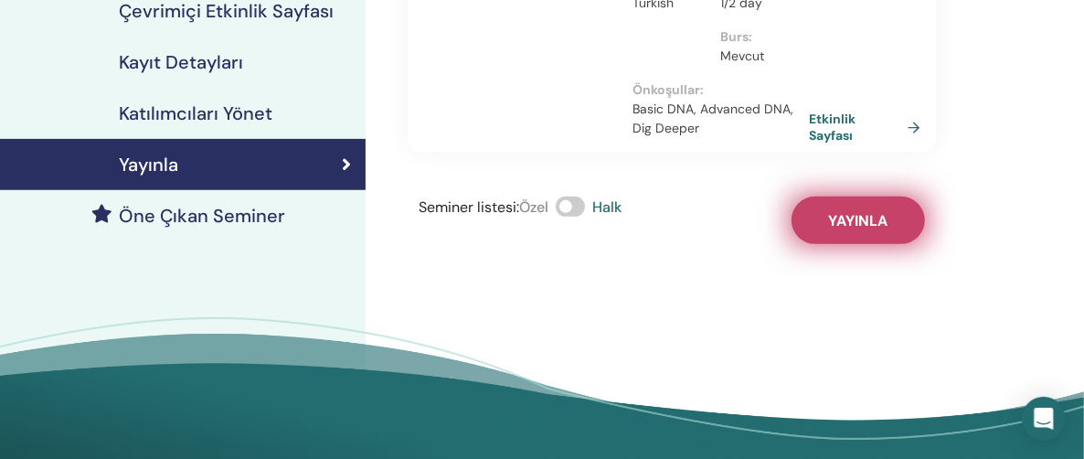
click at [868, 211] on span "Yayınla" at bounding box center [858, 220] width 59 height 19
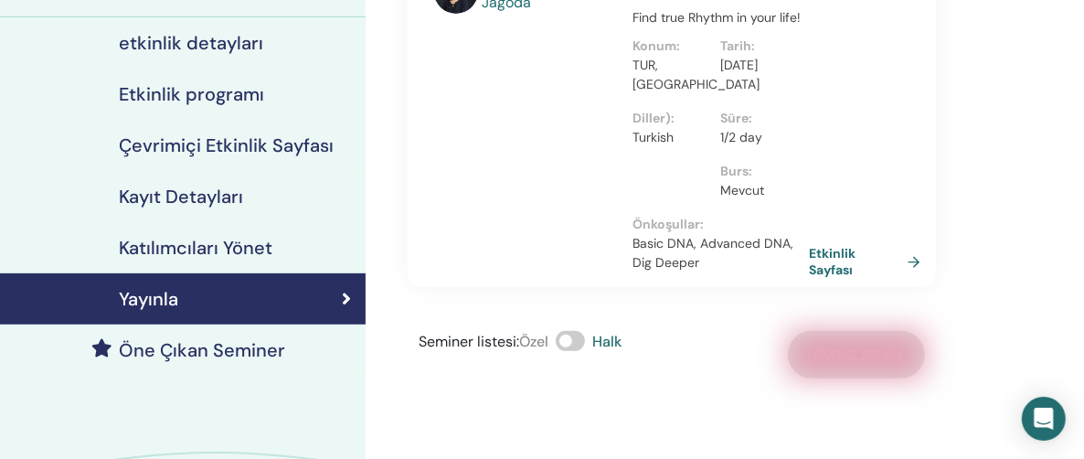
scroll to position [274, 0]
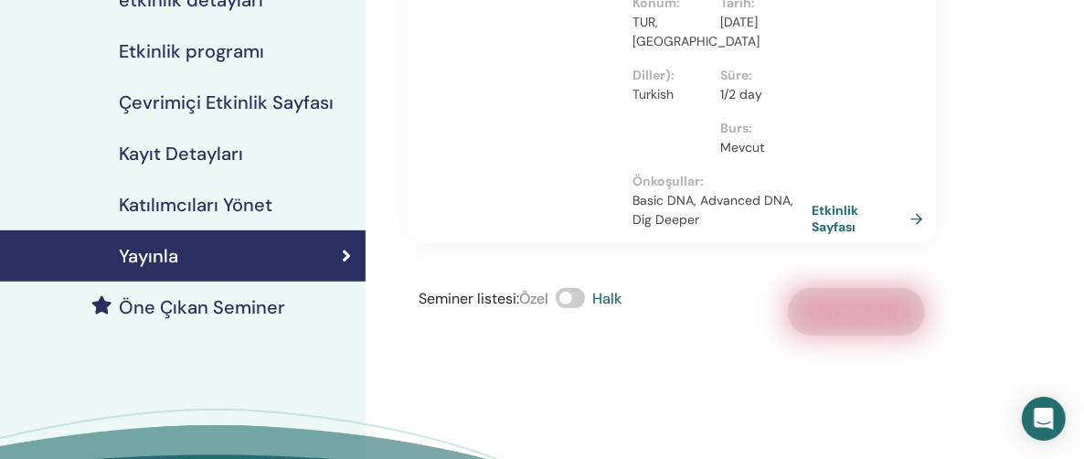
click at [917, 202] on link "Etkinlik Sayfası" at bounding box center [871, 218] width 119 height 33
